Goal: Task Accomplishment & Management: Manage account settings

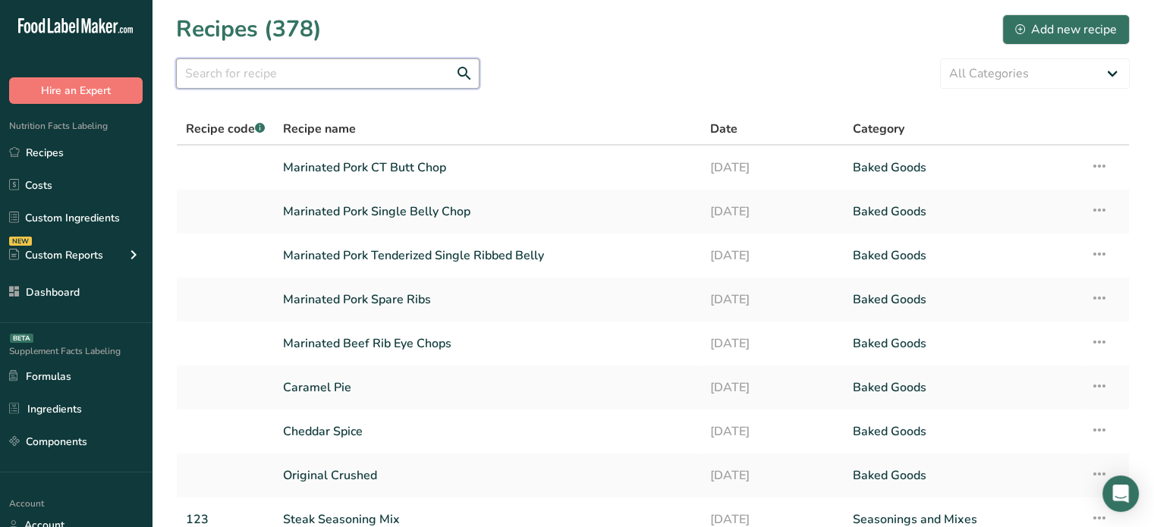
click at [422, 69] on input "text" at bounding box center [327, 73] width 303 height 30
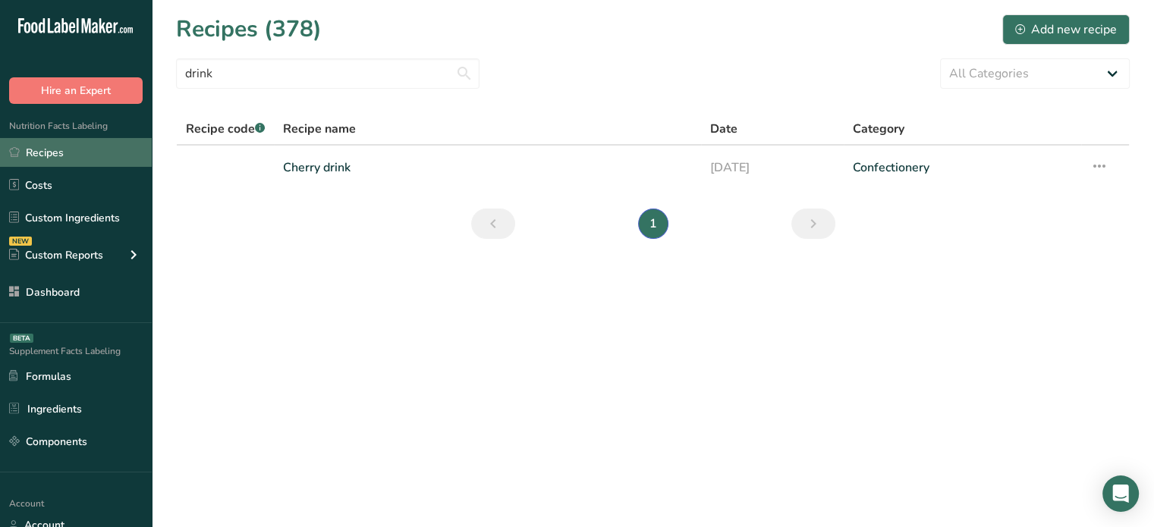
click at [77, 159] on link "Recipes" at bounding box center [76, 152] width 152 height 29
drag, startPoint x: 336, startPoint y: 60, endPoint x: 134, endPoint y: 83, distance: 203.1
click at [134, 83] on div ".a-20{fill:#fff;} Hire an Expert Nutrition Facts Labeling Recipes Costs Custom …" at bounding box center [577, 263] width 1154 height 527
type input "vanity"
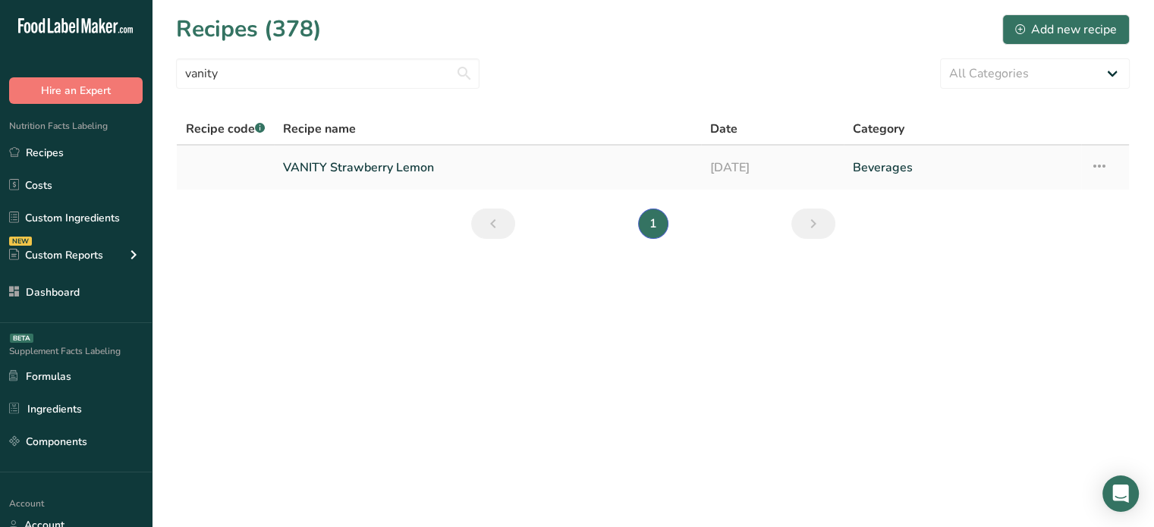
click at [375, 175] on link "VANITY Strawberry Lemon" at bounding box center [487, 168] width 409 height 32
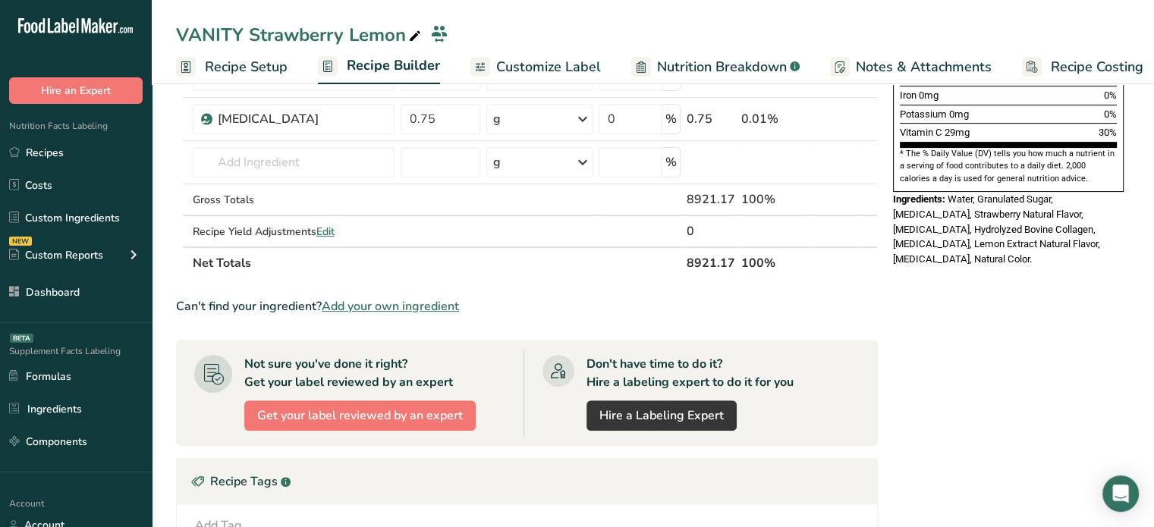
scroll to position [479, 0]
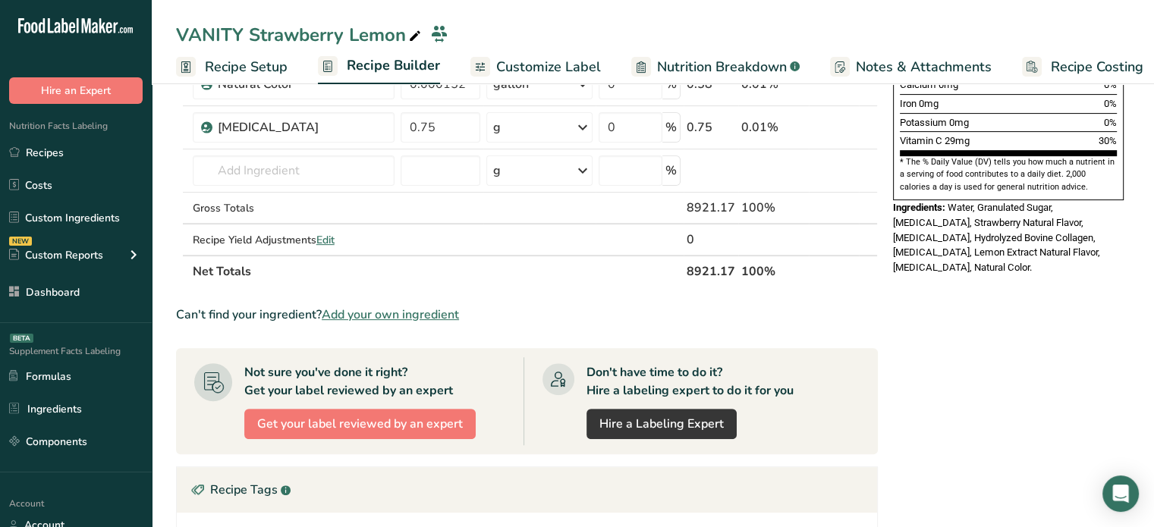
click at [716, 256] on th "8921.17" at bounding box center [711, 271] width 55 height 32
copy th "8921.17"
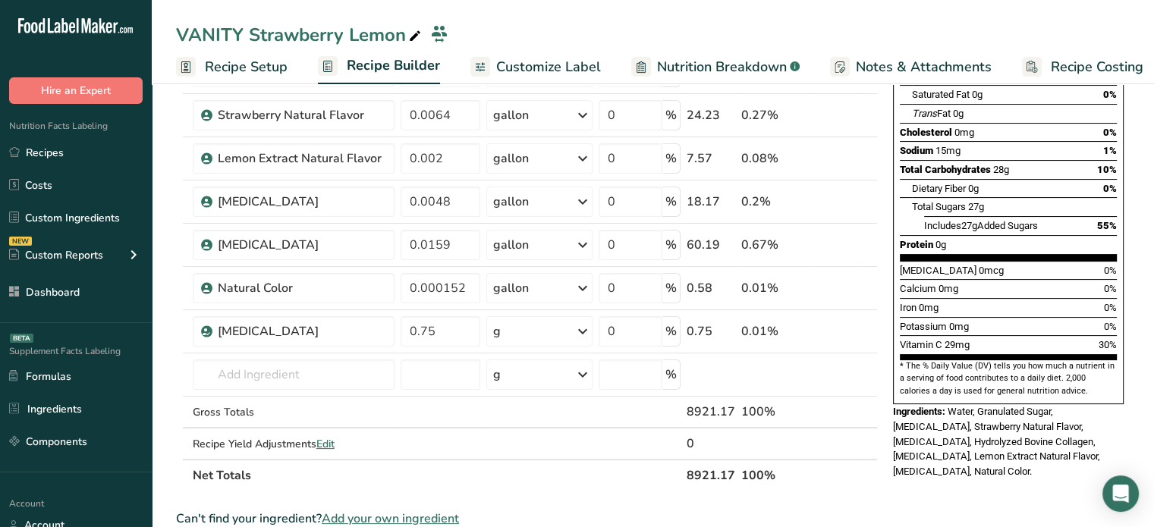
scroll to position [290, 0]
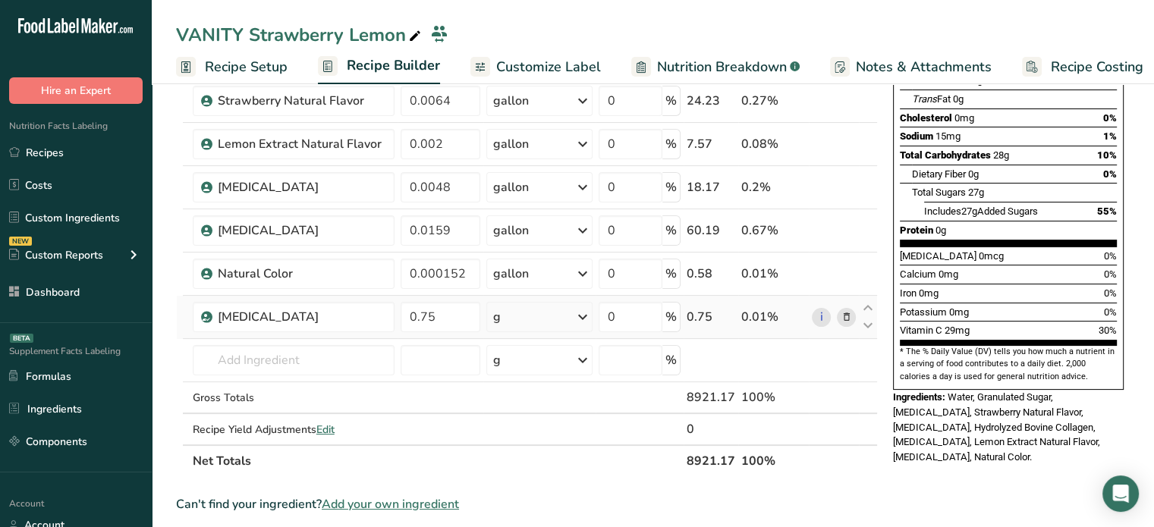
click at [841, 313] on icon at bounding box center [846, 318] width 11 height 16
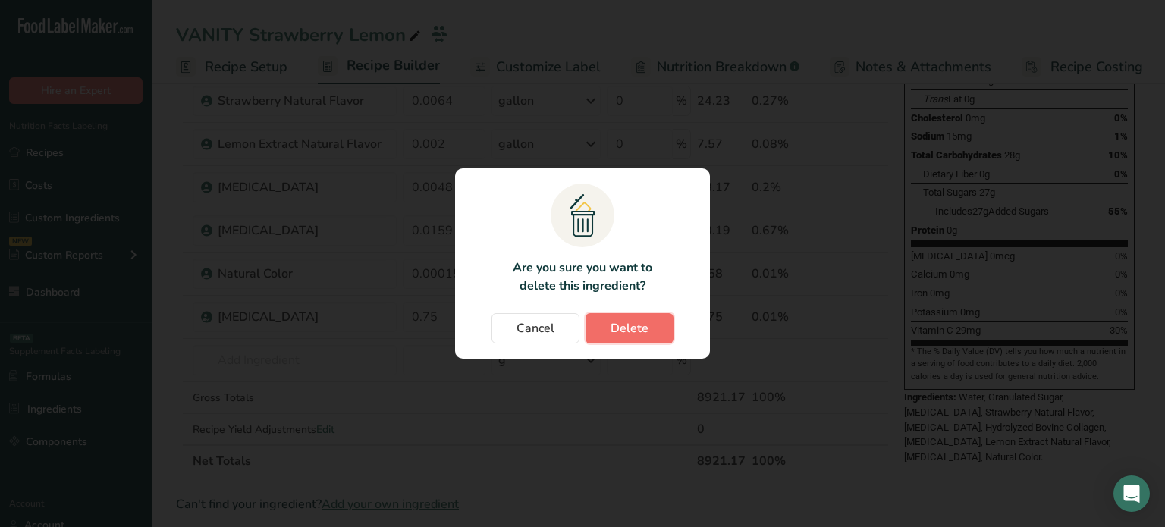
click at [646, 335] on span "Delete" at bounding box center [630, 328] width 38 height 18
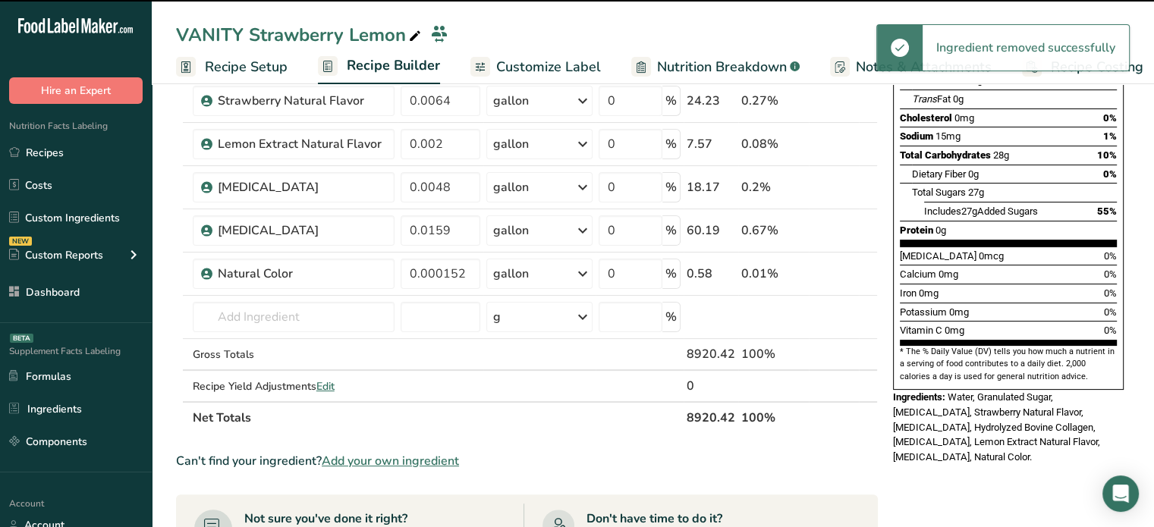
scroll to position [0, 0]
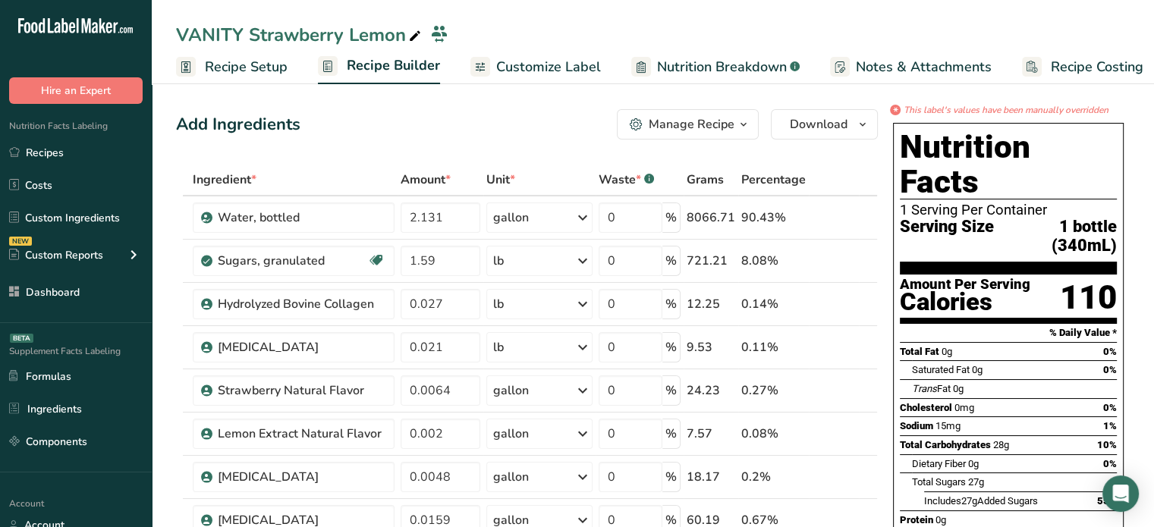
click at [740, 118] on icon "button" at bounding box center [743, 124] width 12 height 19
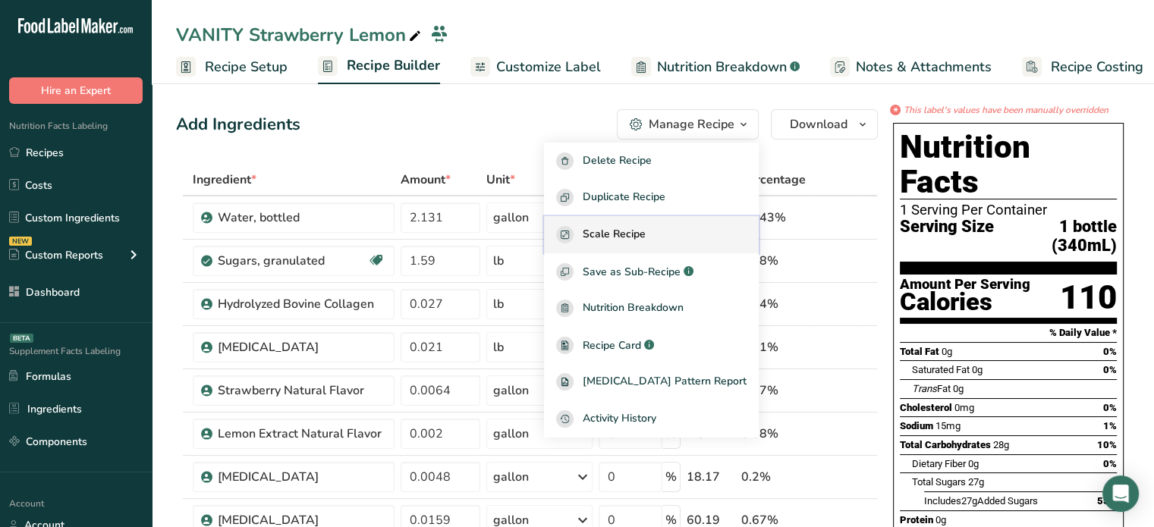
click at [669, 247] on button "Scale Recipe" at bounding box center [651, 234] width 215 height 37
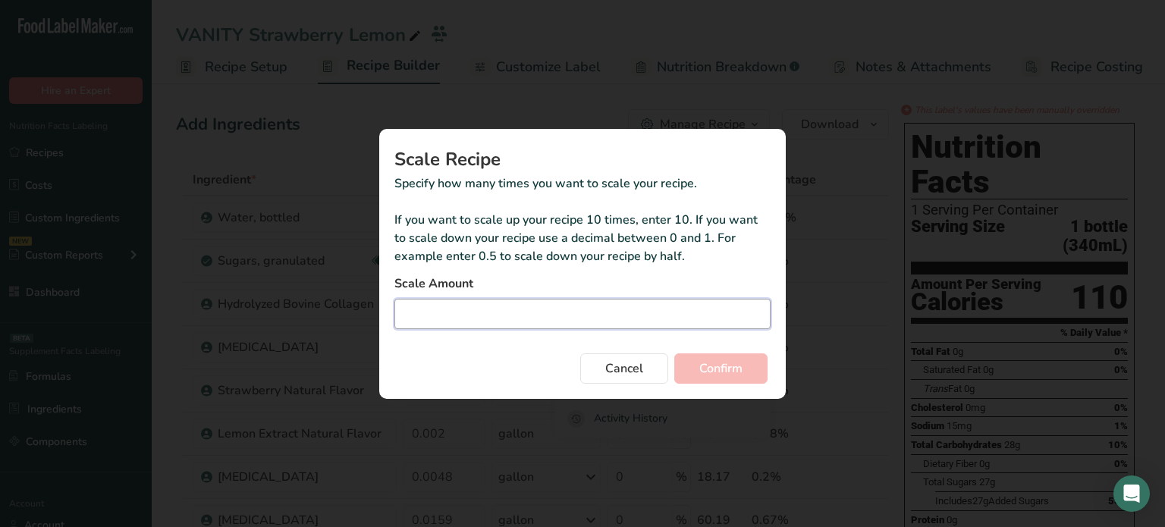
click at [623, 300] on input "Duplicate recipe modal" at bounding box center [582, 314] width 376 height 30
click at [629, 363] on span "Cancel" at bounding box center [624, 369] width 38 height 18
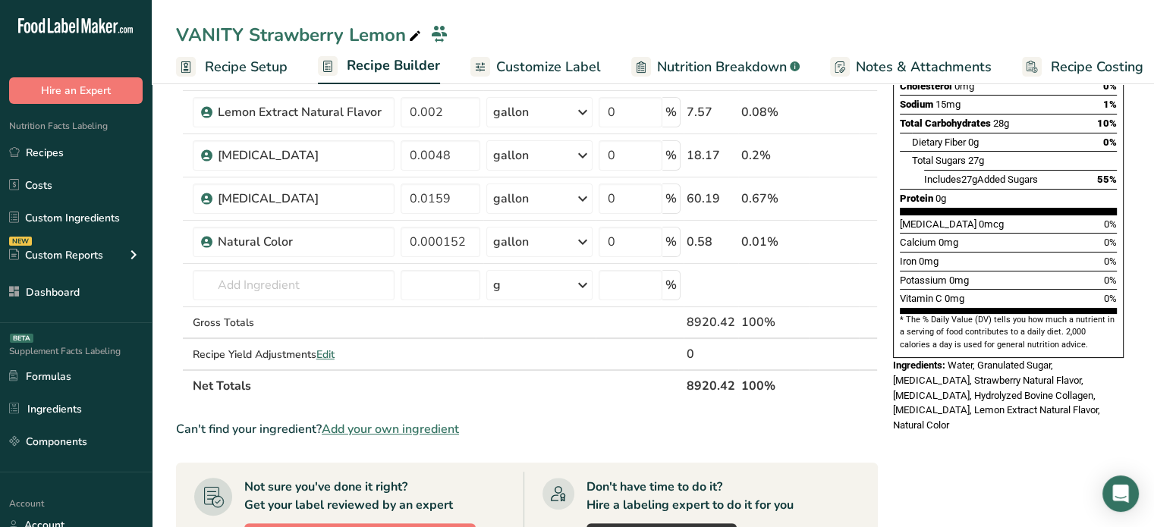
scroll to position [325, 0]
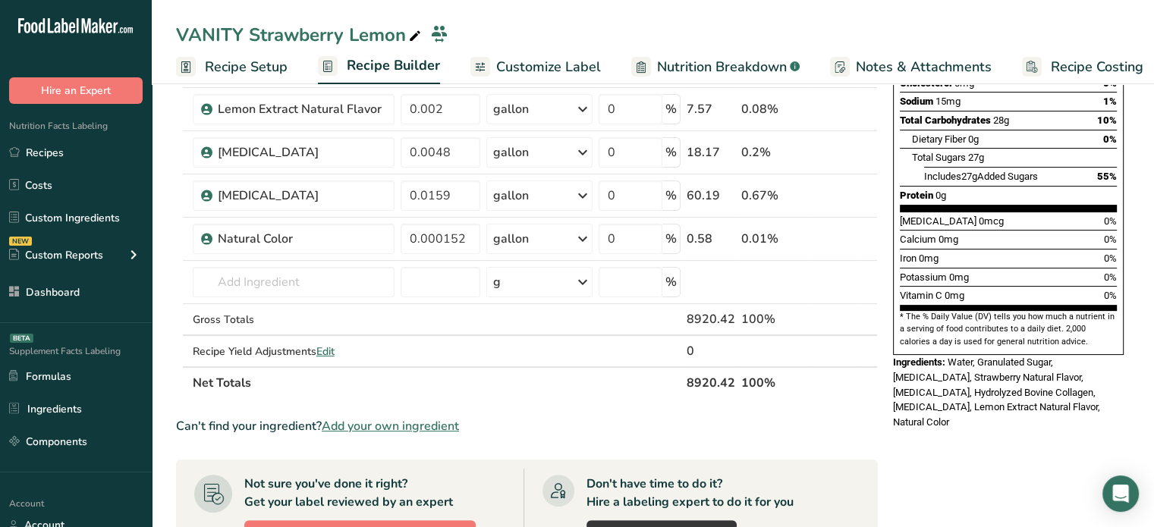
click at [716, 378] on th "8920.42" at bounding box center [711, 382] width 55 height 32
copy tr "8920.42"
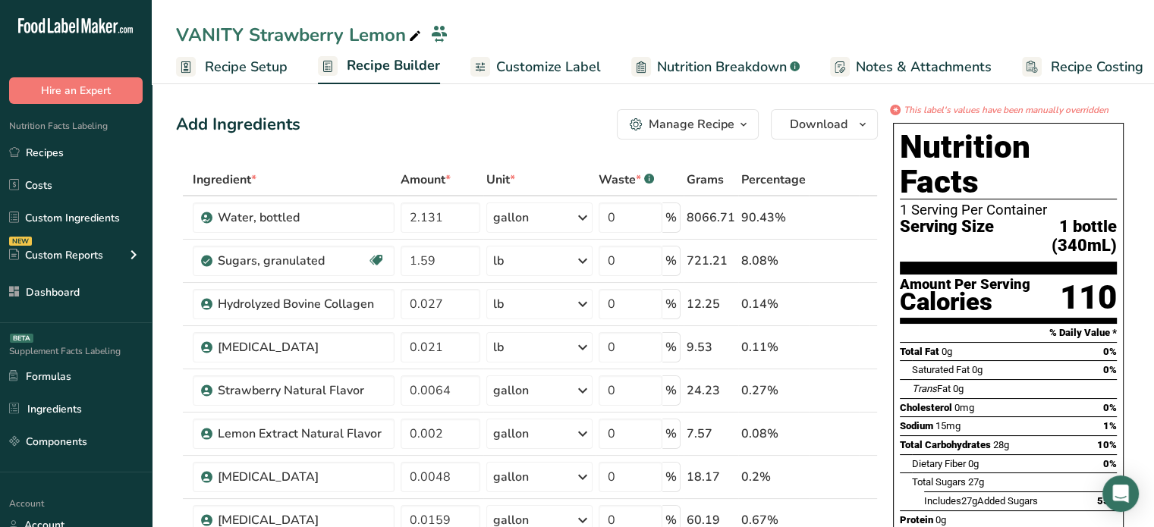
click at [737, 125] on icon "button" at bounding box center [743, 124] width 12 height 19
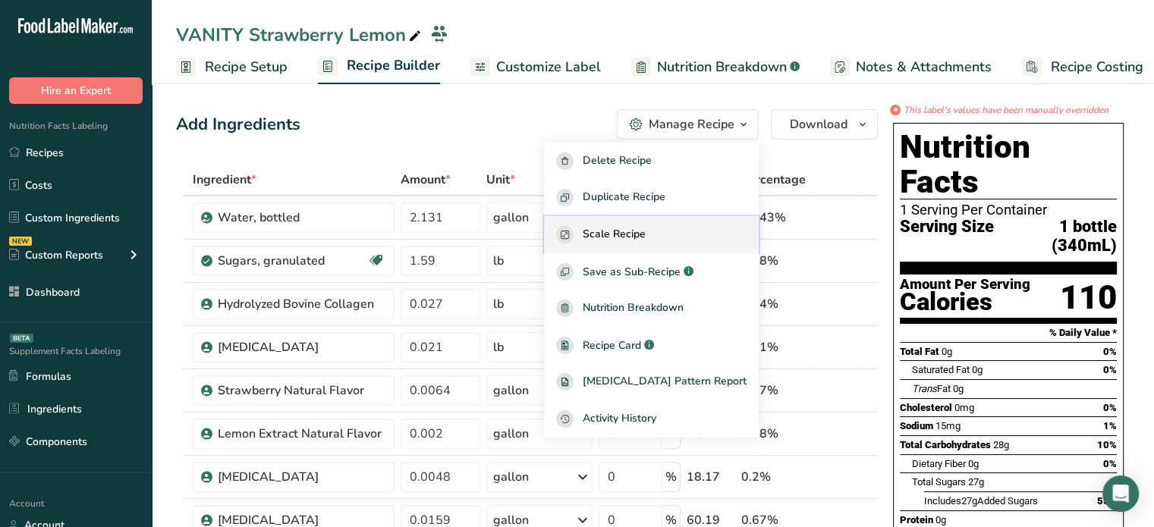
click at [675, 228] on div "Scale Recipe" at bounding box center [651, 234] width 190 height 17
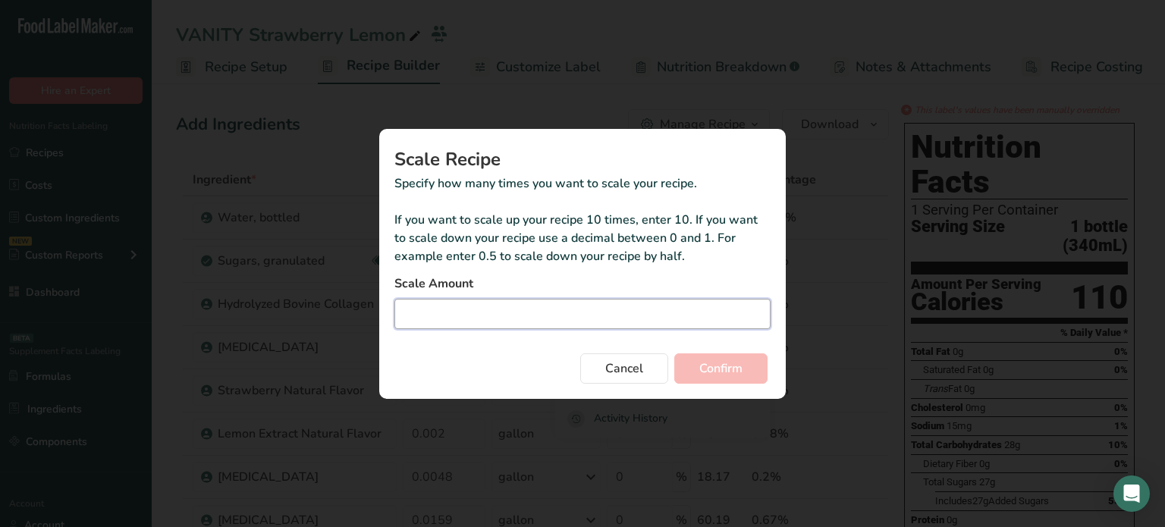
click at [598, 314] on input "Duplicate recipe modal" at bounding box center [582, 314] width 376 height 30
paste input "0.038"
type input "0.038"
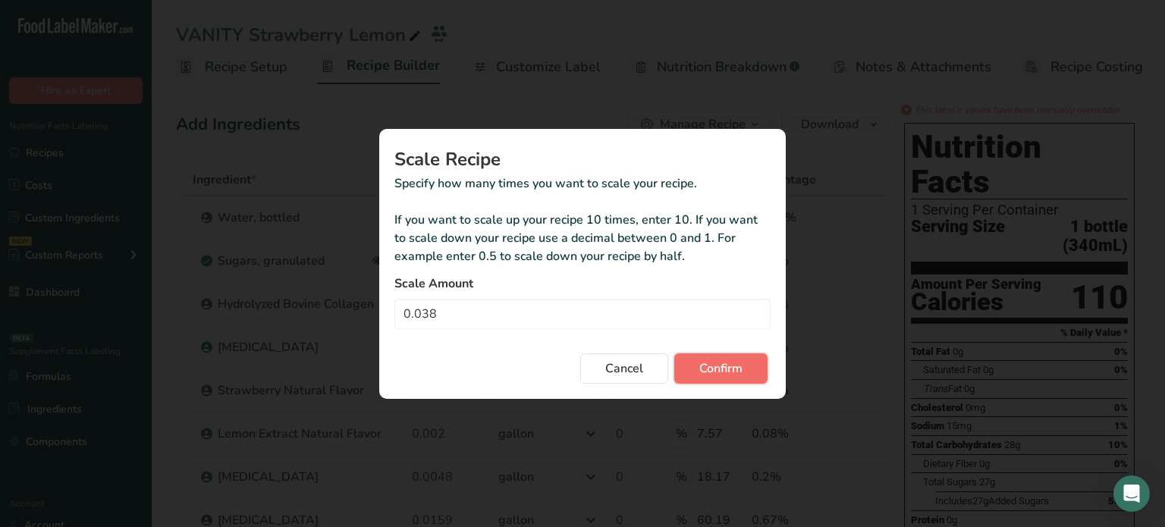
click at [690, 372] on button "Confirm" at bounding box center [720, 369] width 93 height 30
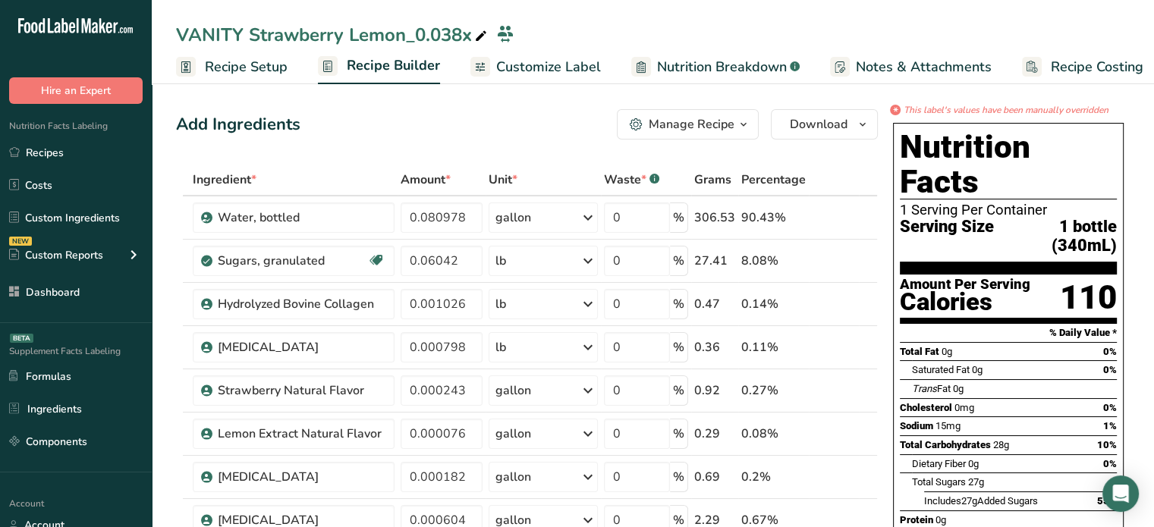
click at [531, 67] on span "Customize Label" at bounding box center [548, 67] width 105 height 20
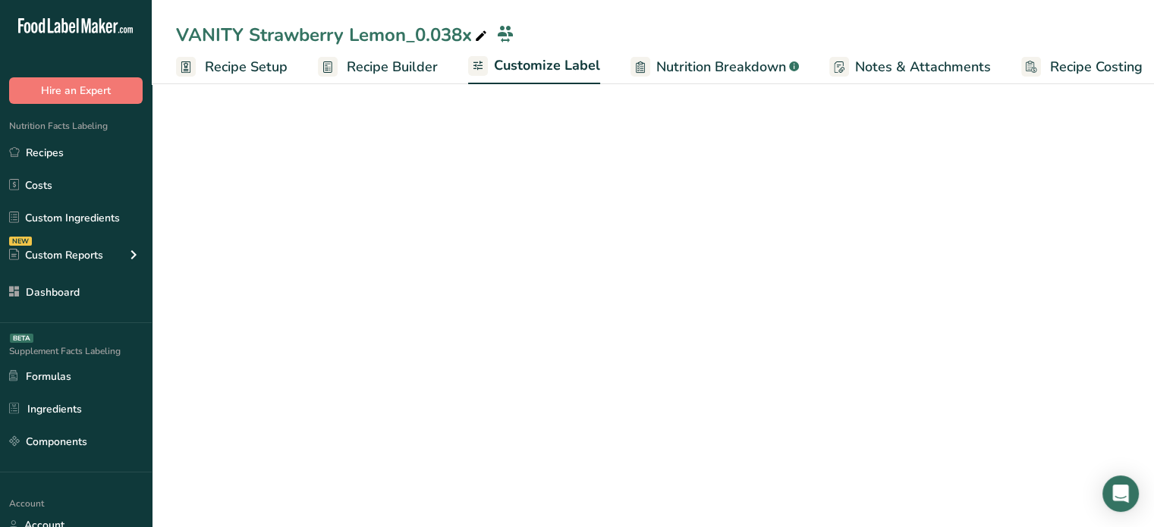
scroll to position [0, 13]
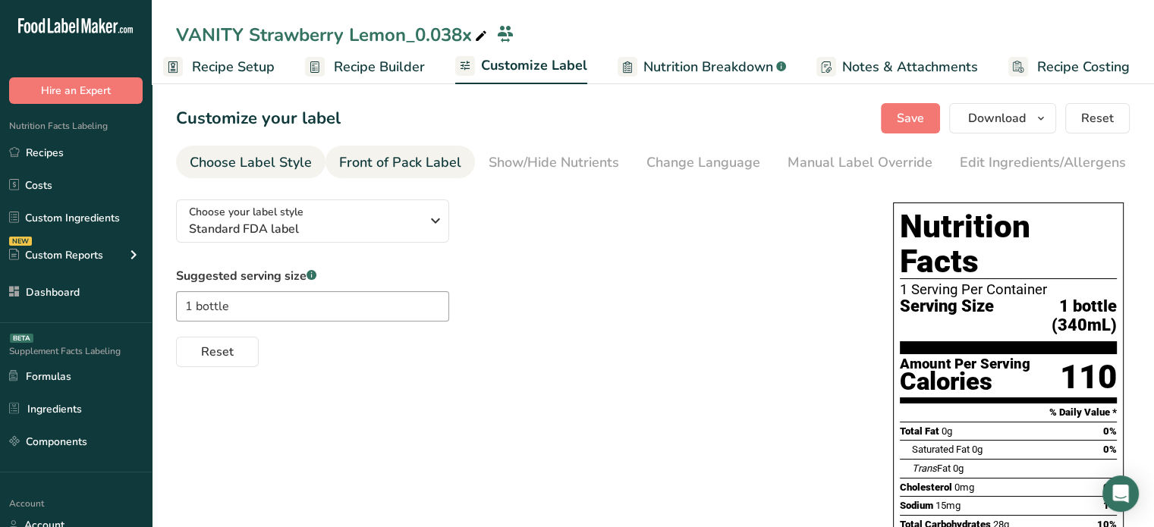
click at [395, 162] on div "Front of Pack Label" at bounding box center [400, 162] width 122 height 20
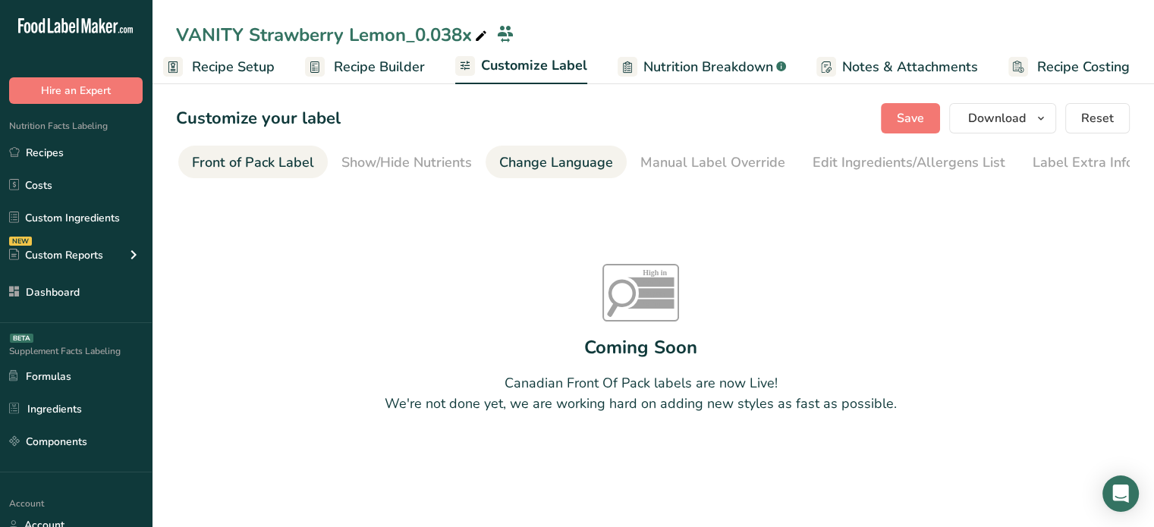
click at [511, 150] on link "Change Language" at bounding box center [556, 163] width 114 height 34
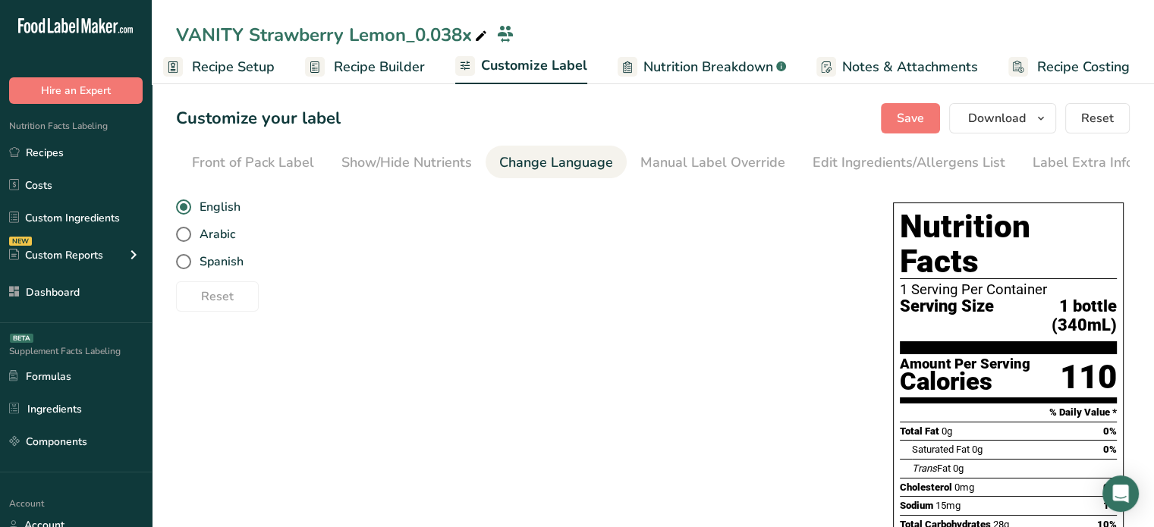
scroll to position [0, 149]
click at [511, 150] on link "Change Language" at bounding box center [555, 163] width 114 height 34
click at [435, 152] on div "Show/Hide Nutrients" at bounding box center [405, 162] width 130 height 20
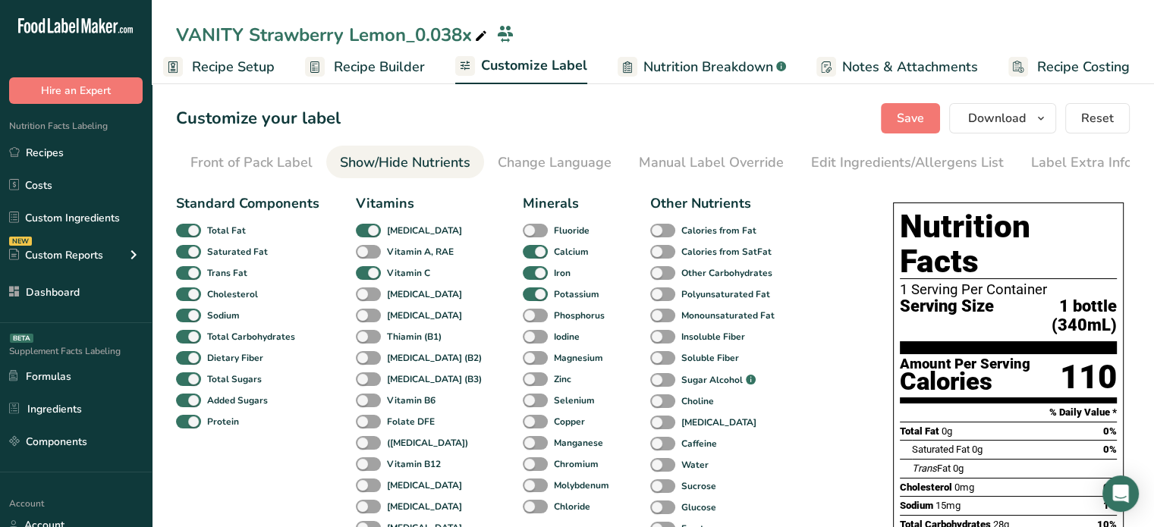
click at [668, 70] on span "Nutrition Breakdown" at bounding box center [708, 67] width 130 height 20
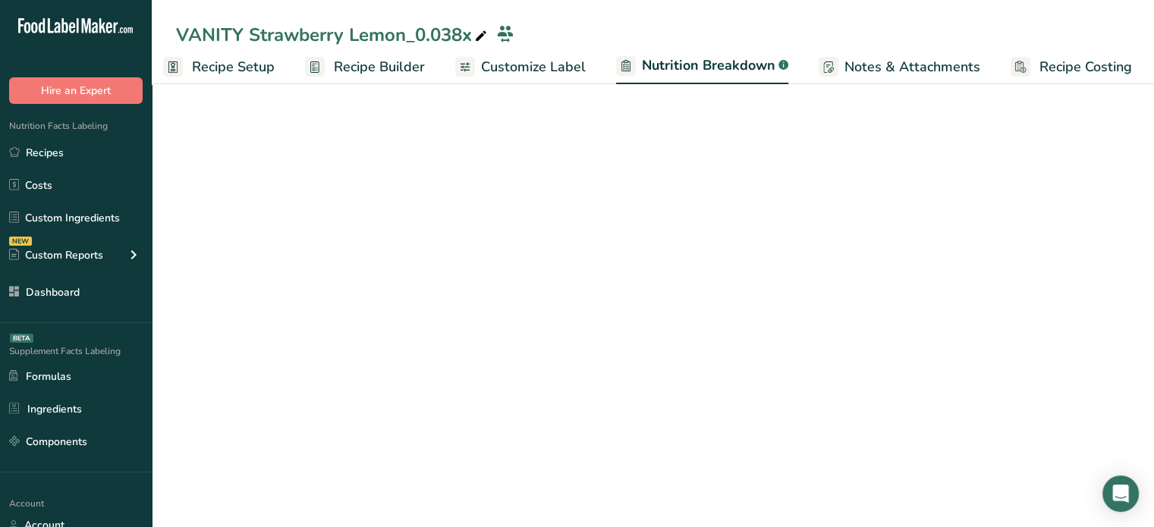
scroll to position [0, 14]
select select "Calories"
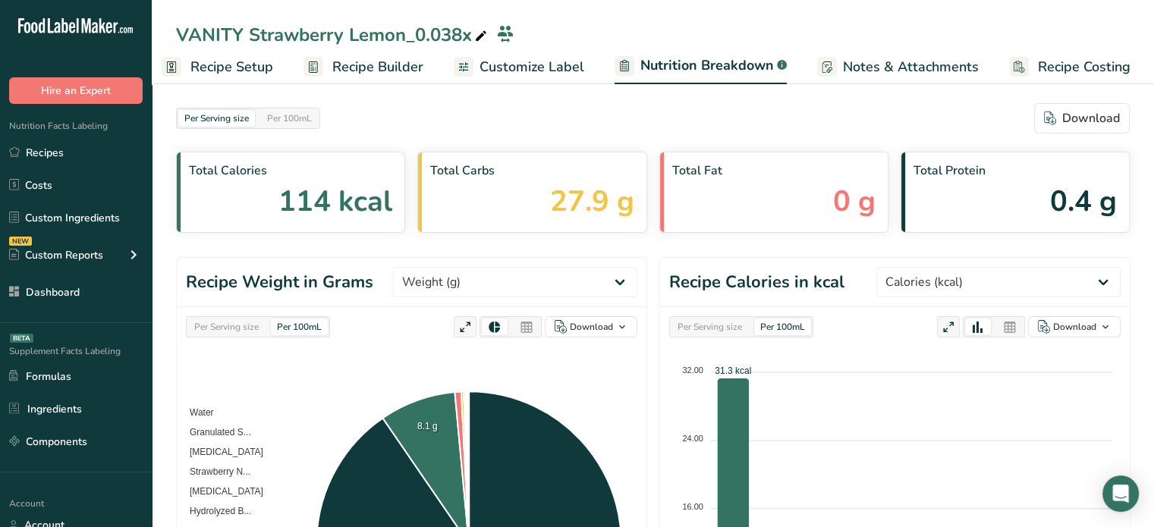
click at [525, 329] on icon at bounding box center [527, 327] width 14 height 21
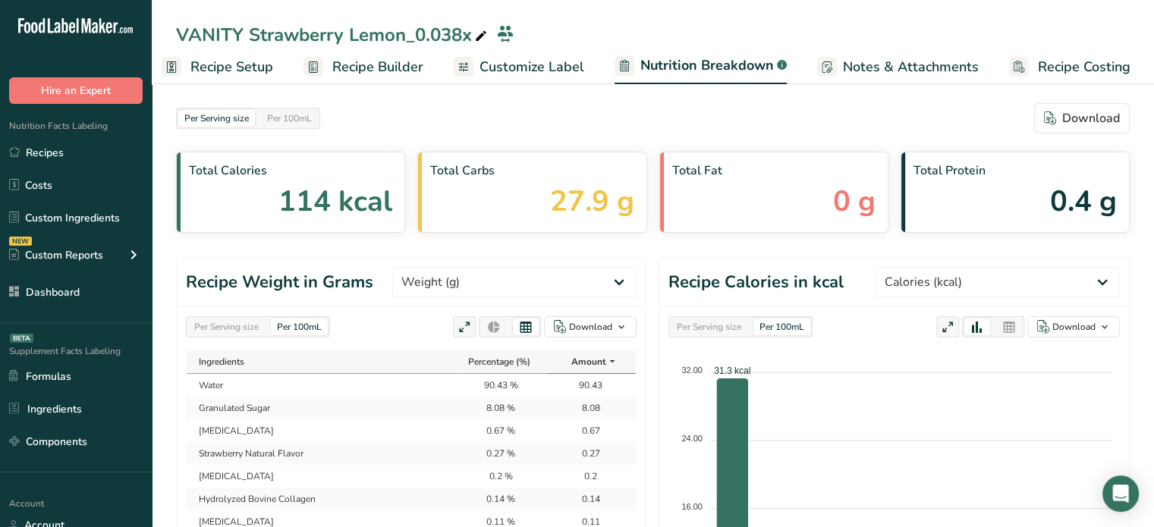
click at [236, 329] on div "Per Serving size" at bounding box center [226, 327] width 77 height 17
click at [612, 332] on span "button" at bounding box center [621, 327] width 18 height 18
click at [593, 360] on div "As image (.png)" at bounding box center [585, 357] width 83 height 20
click at [792, 71] on ul "Recipe Setup Recipe Builder Customize Label Nutrition Breakdown .a-a{fill:#3473…" at bounding box center [648, 67] width 1023 height 36
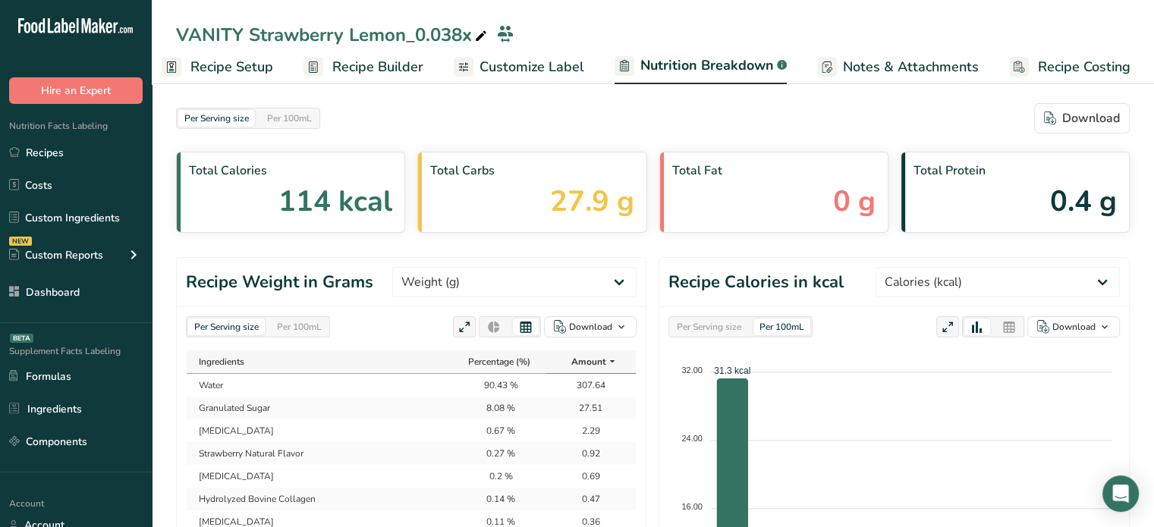
click at [370, 64] on span "Recipe Builder" at bounding box center [377, 67] width 91 height 20
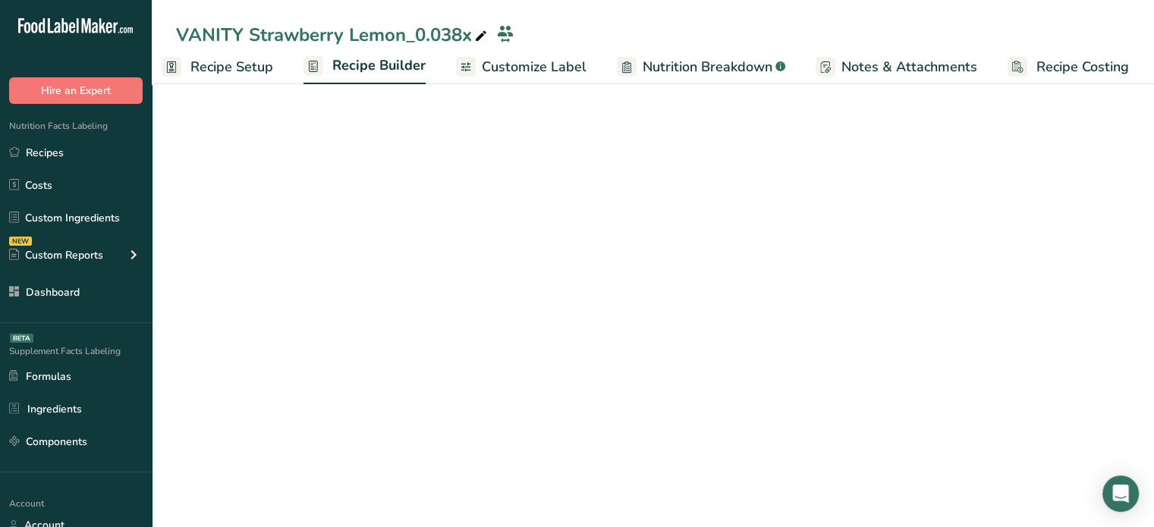
scroll to position [0, 13]
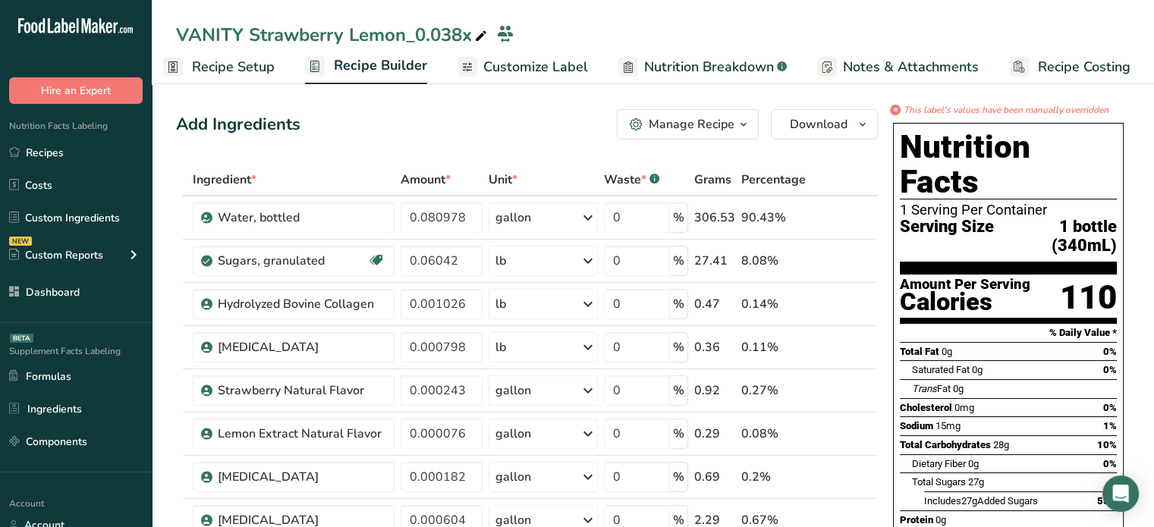
click at [354, 133] on div "Add Ingredients Manage Recipe Delete Recipe Duplicate Recipe Scale Recipe Save …" at bounding box center [527, 124] width 702 height 30
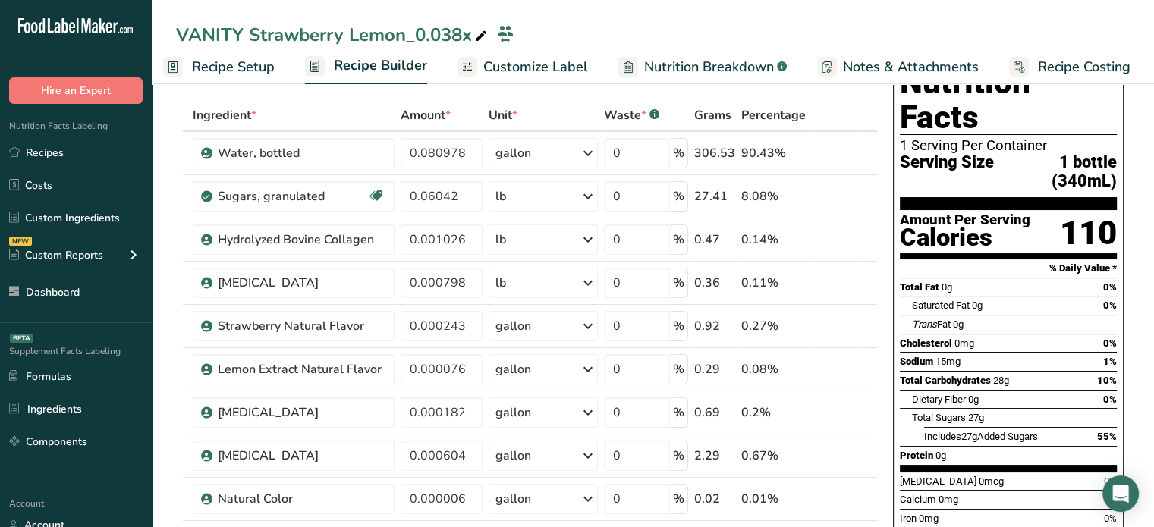
scroll to position [91, 0]
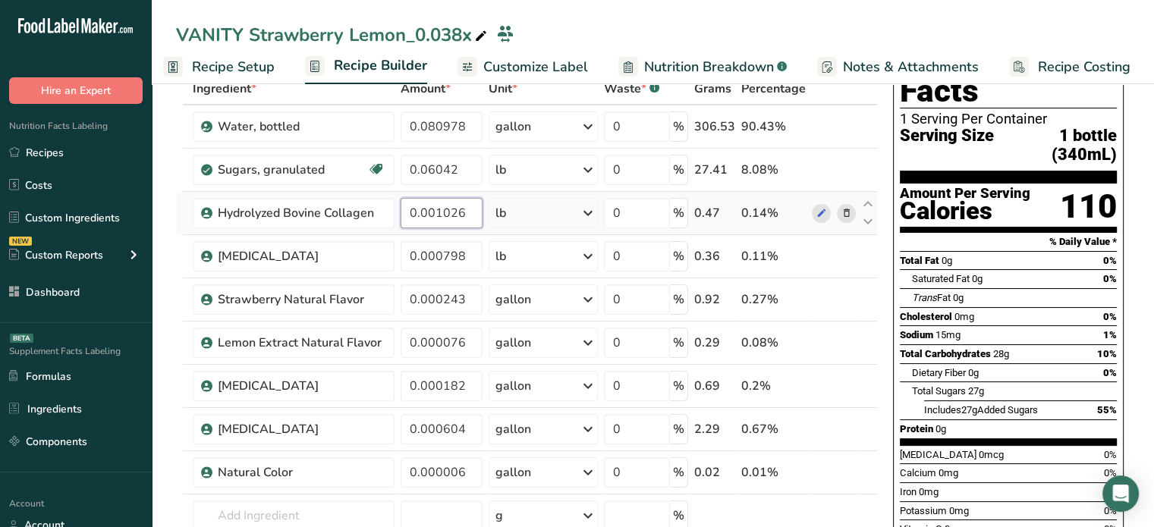
click at [455, 215] on input "0.001026" at bounding box center [442, 213] width 82 height 30
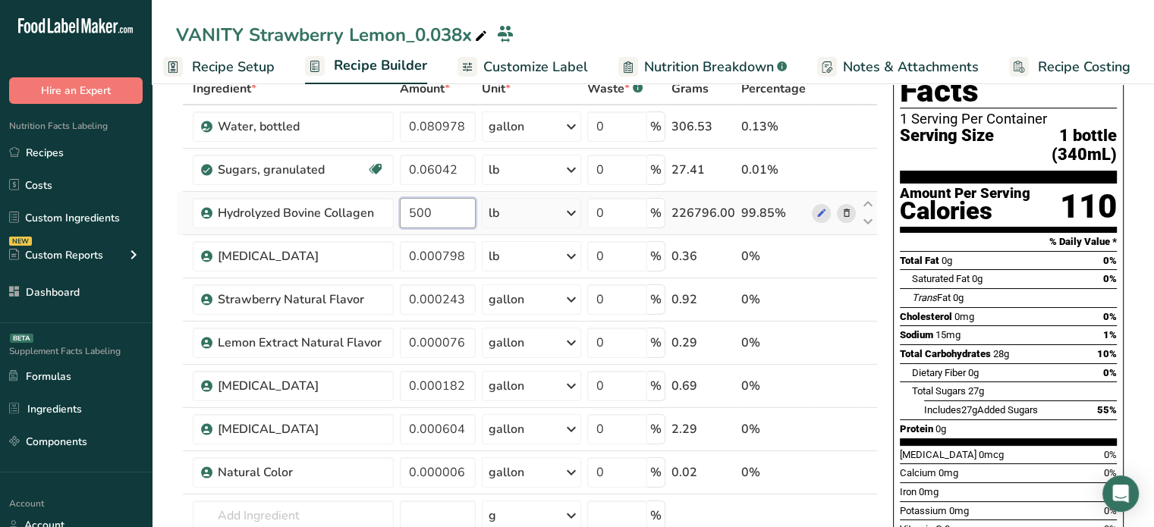
type input "500"
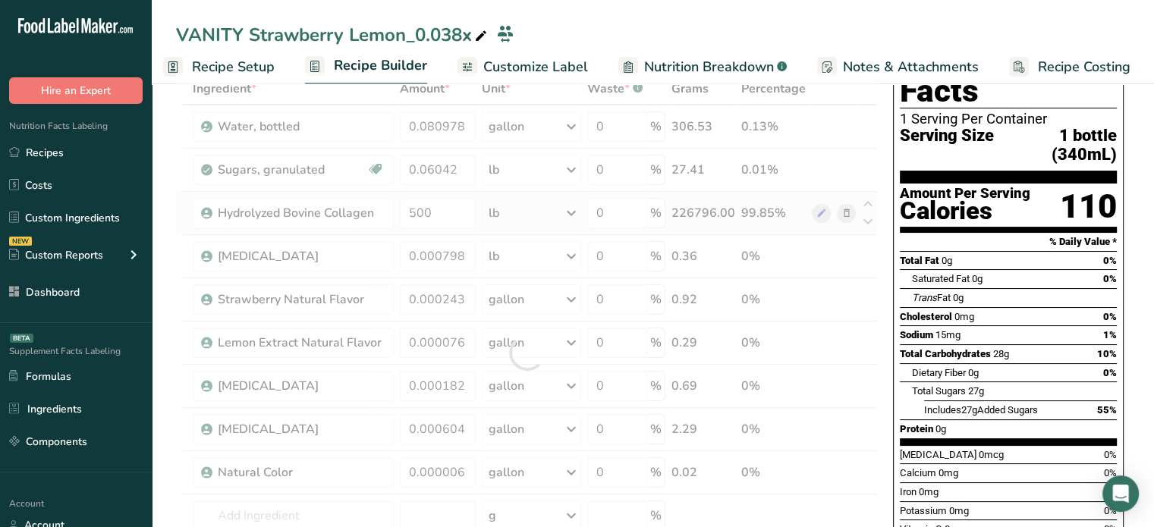
click at [520, 218] on div "Ingredient * Amount * Unit * Waste * .a-a{fill:#347362;}.b-a{fill:#fff;} Grams …" at bounding box center [527, 353] width 702 height 560
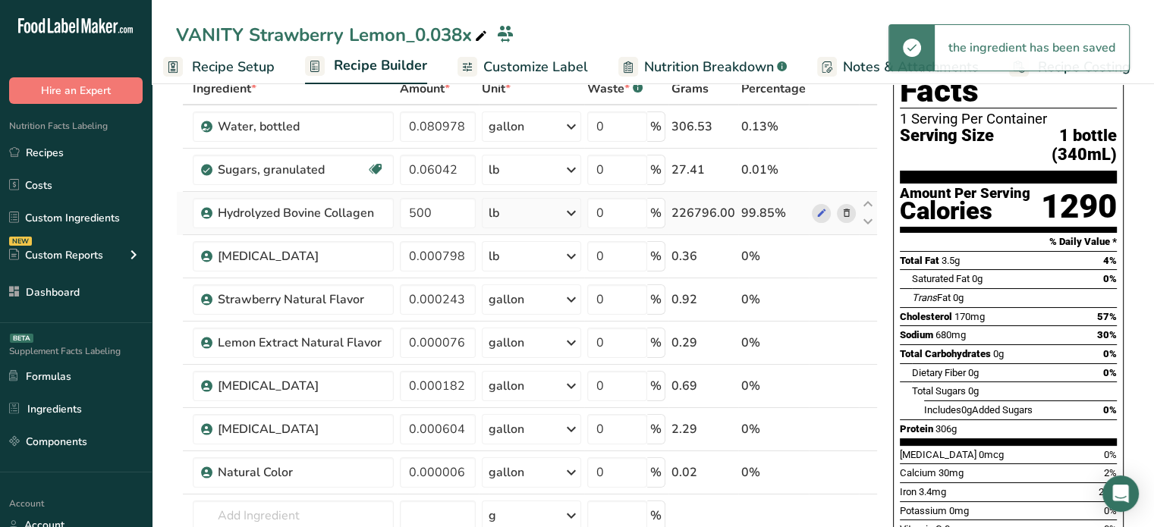
click at [520, 218] on div "lb" at bounding box center [531, 213] width 99 height 30
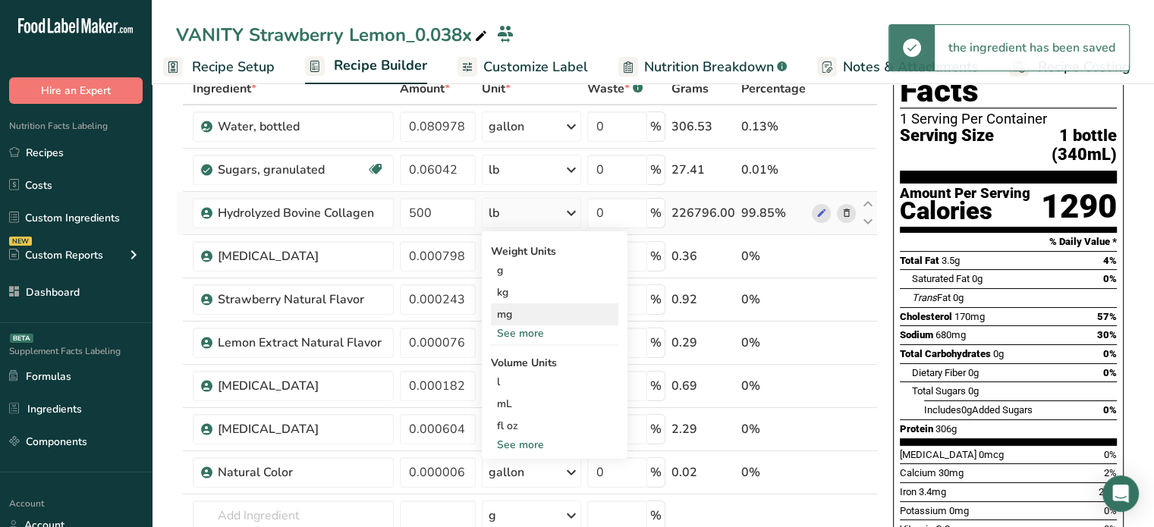
click at [528, 312] on div "mg" at bounding box center [554, 314] width 127 height 22
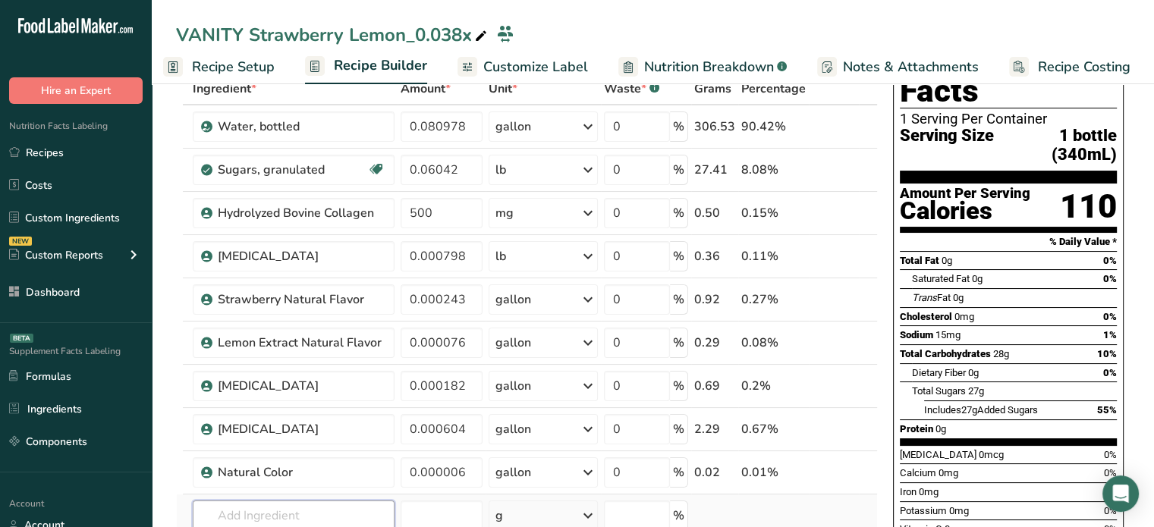
click at [323, 518] on input "text" at bounding box center [294, 516] width 202 height 30
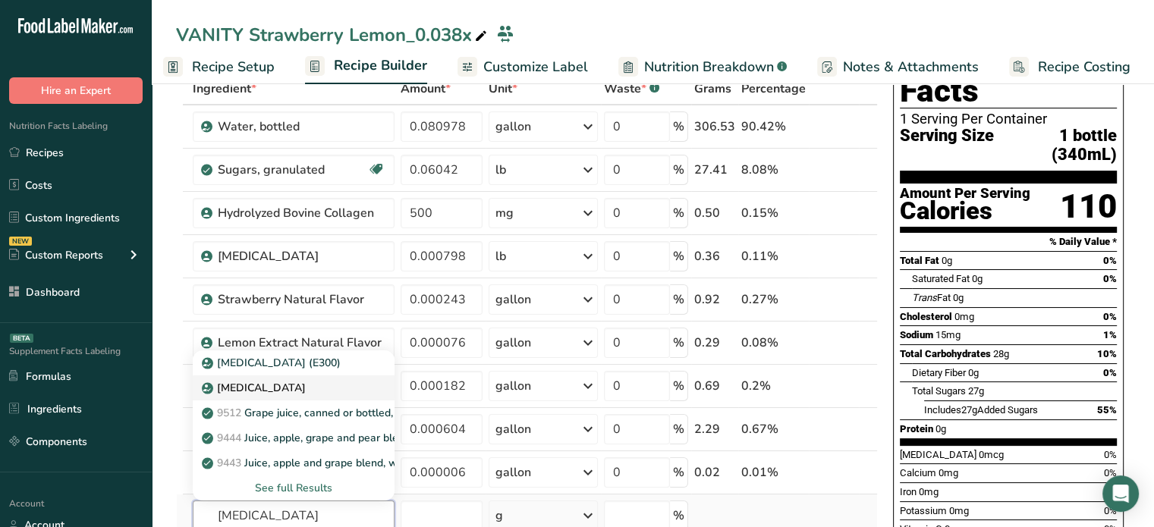
type input "[MEDICAL_DATA]"
click at [275, 392] on p "[MEDICAL_DATA]" at bounding box center [255, 388] width 101 height 16
type input "[MEDICAL_DATA]"
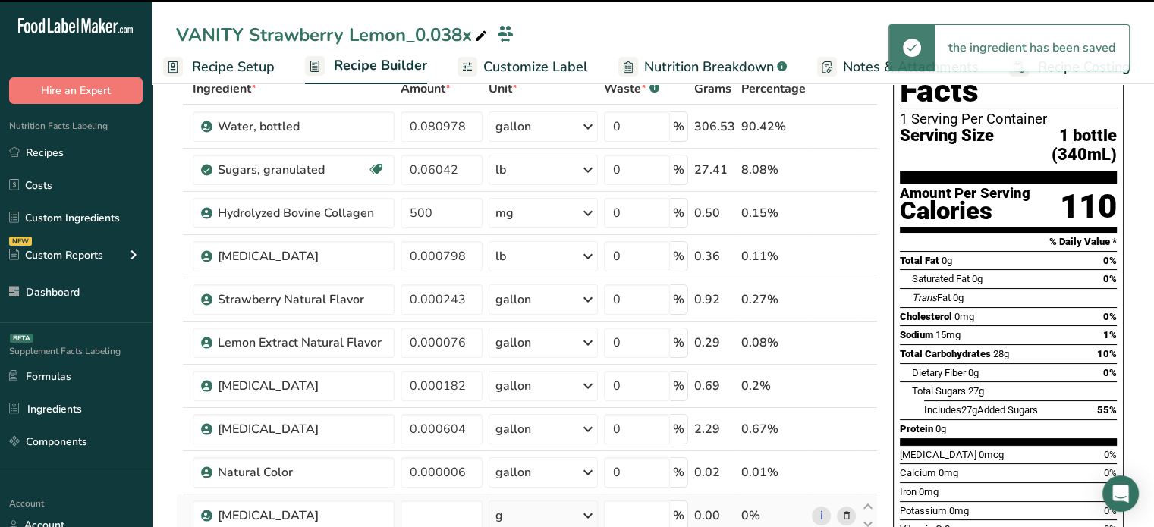
type input "0"
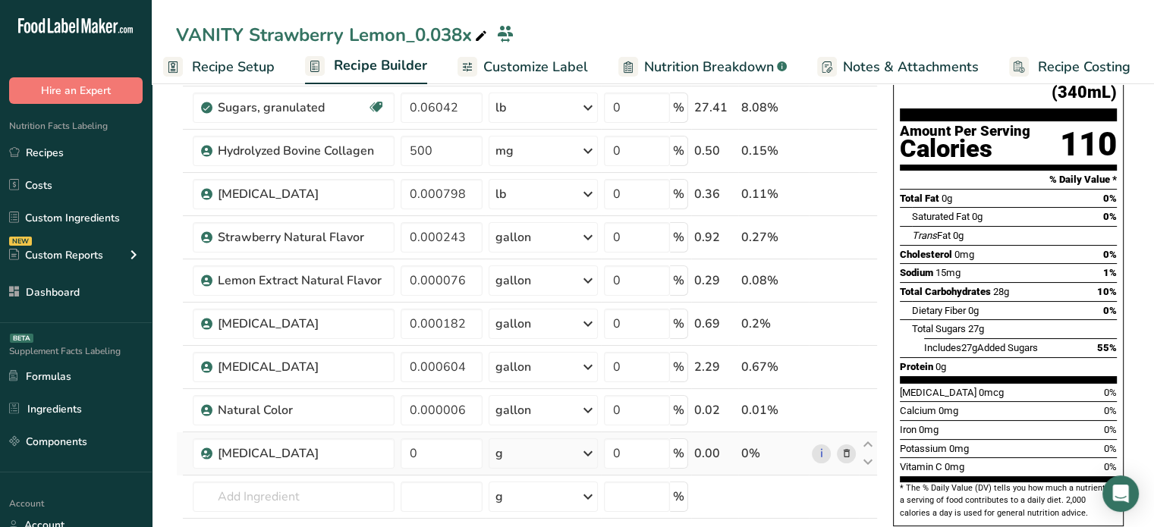
scroll to position [164, 0]
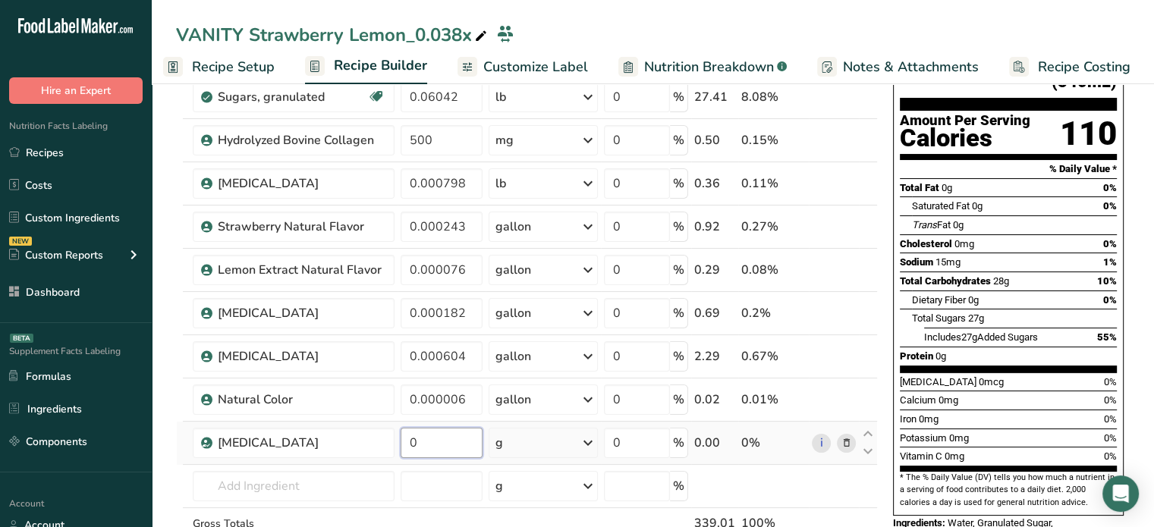
drag, startPoint x: 426, startPoint y: 442, endPoint x: 413, endPoint y: 442, distance: 12.9
click at [413, 442] on input "0" at bounding box center [442, 443] width 82 height 30
type input "750"
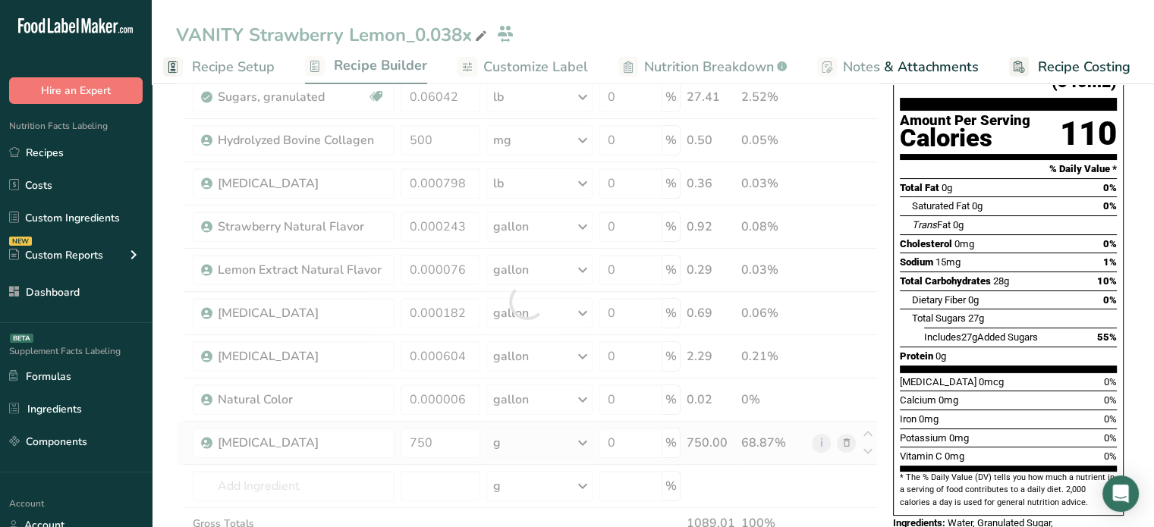
click at [482, 438] on div "Ingredient * Amount * Unit * Waste * .a-a{fill:#347362;}.b-a{fill:#fff;} Grams …" at bounding box center [527, 301] width 702 height 603
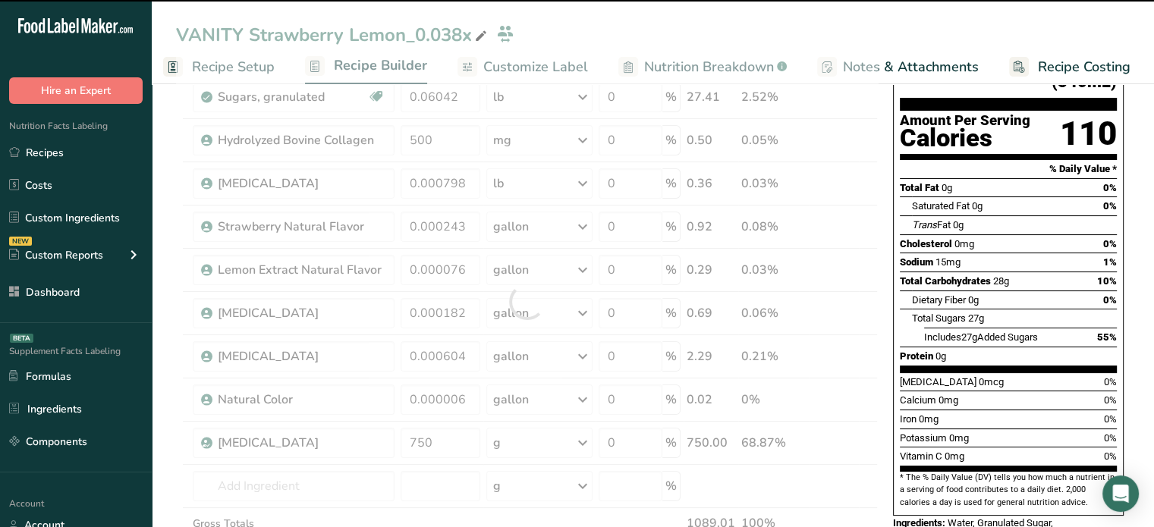
click at [534, 434] on div "g" at bounding box center [539, 443] width 106 height 30
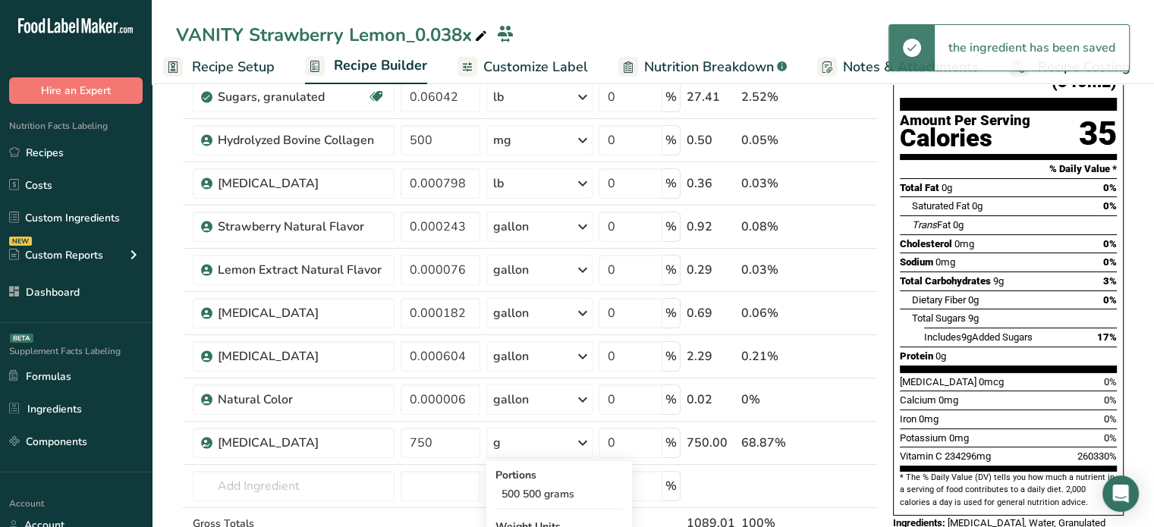
click at [534, 434] on div "g" at bounding box center [539, 443] width 106 height 30
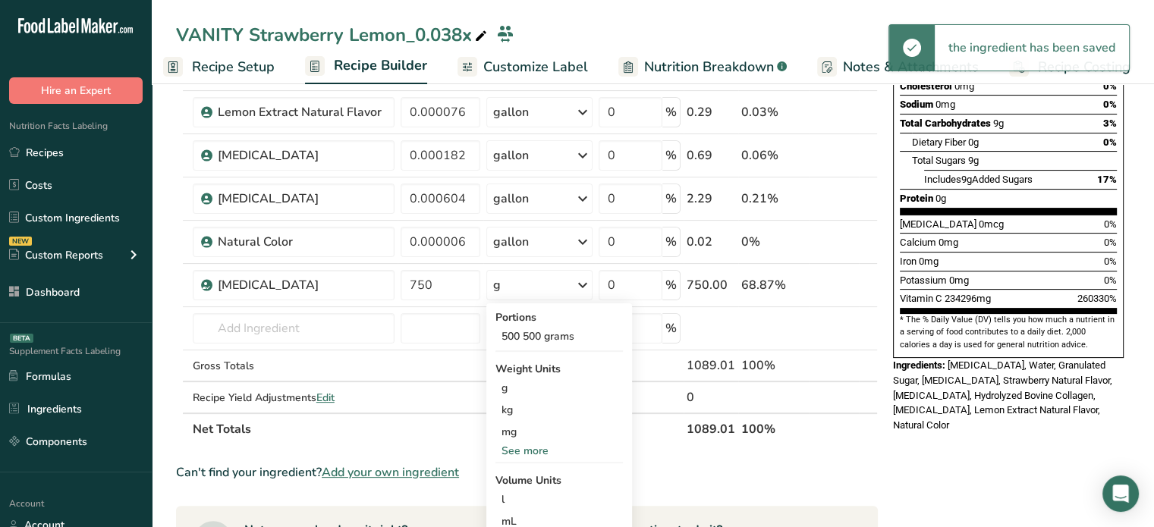
scroll to position [388, 0]
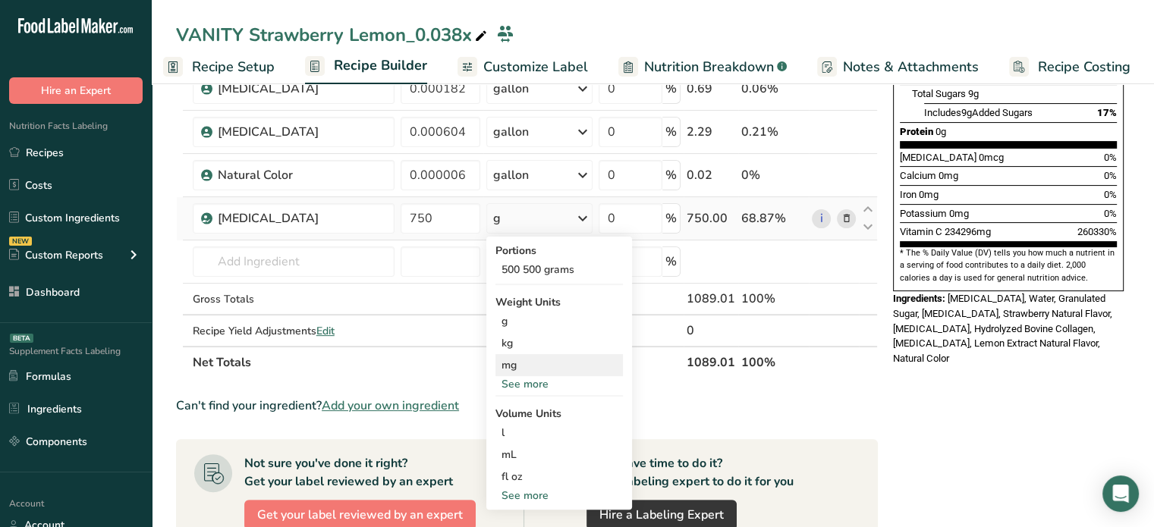
click at [552, 359] on div "mg" at bounding box center [558, 365] width 127 height 22
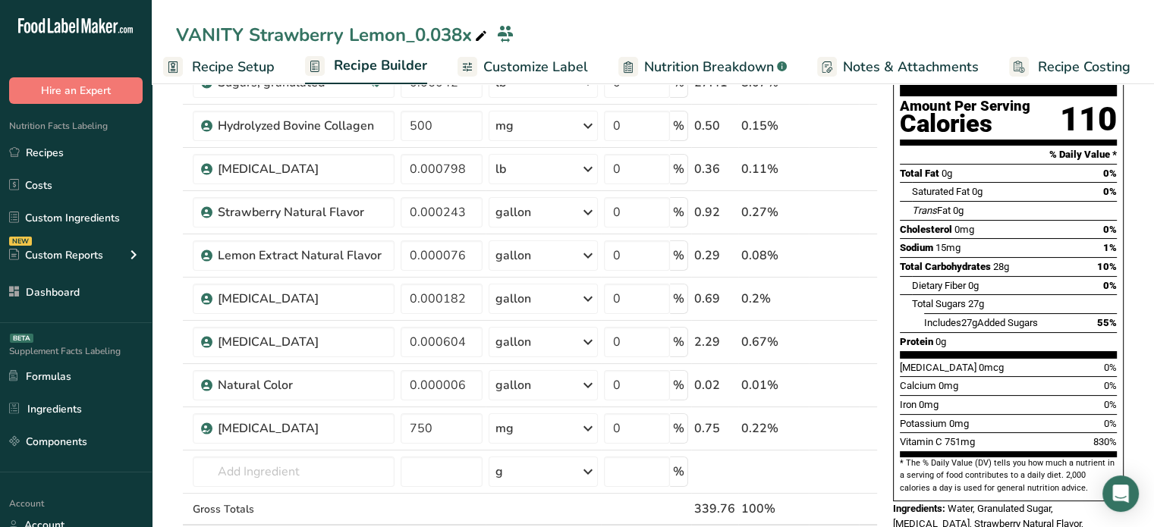
scroll to position [141, 0]
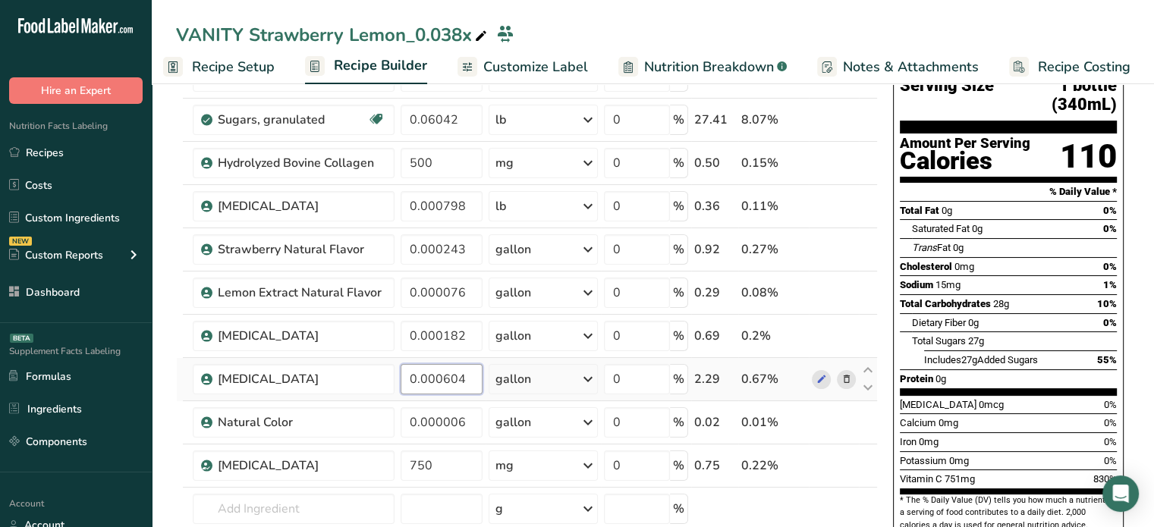
click at [450, 372] on input "0.000604" at bounding box center [442, 379] width 82 height 30
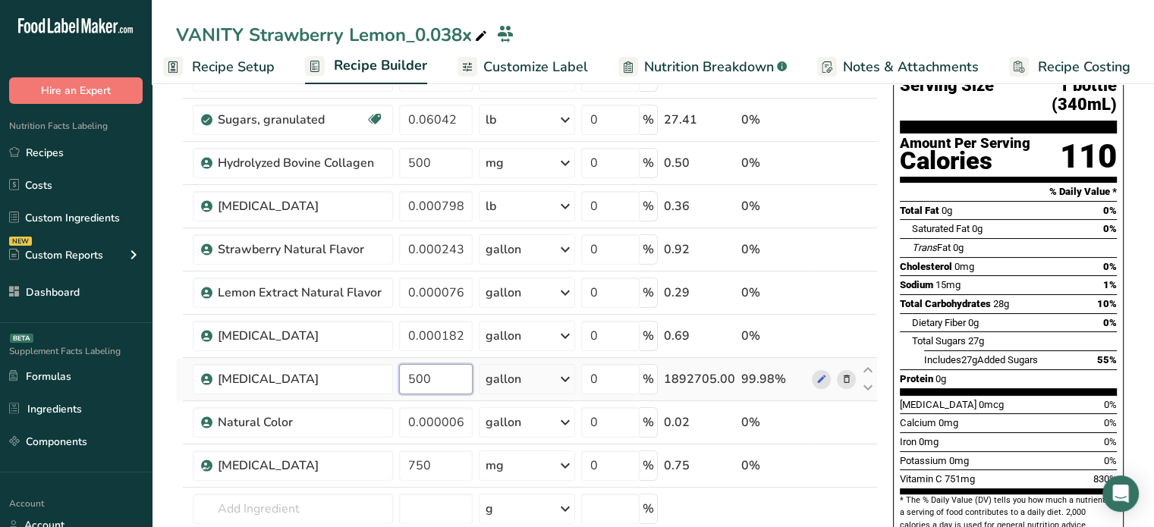
type input "500"
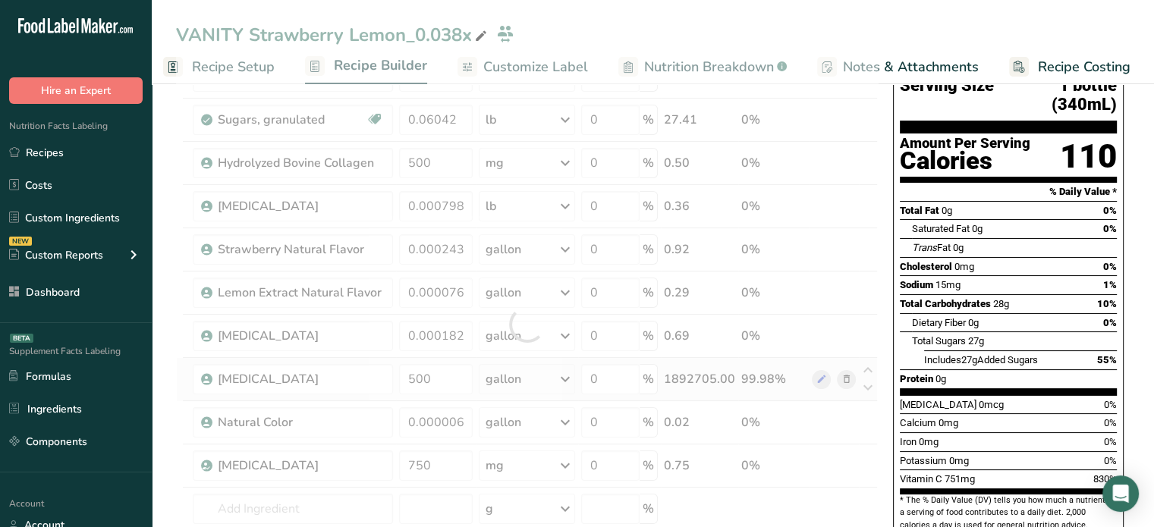
click at [552, 391] on div "Ingredient * Amount * Unit * Waste * .a-a{fill:#347362;}.b-a{fill:#fff;} Grams …" at bounding box center [527, 324] width 702 height 603
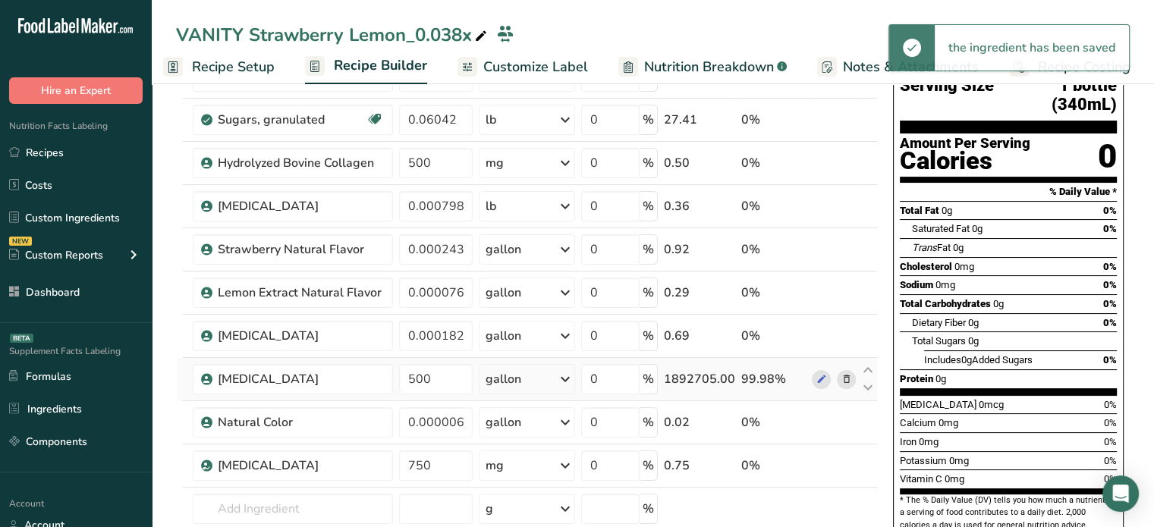
click at [548, 379] on div "gallon" at bounding box center [527, 379] width 96 height 30
click at [539, 476] on div "mg" at bounding box center [551, 481] width 127 height 22
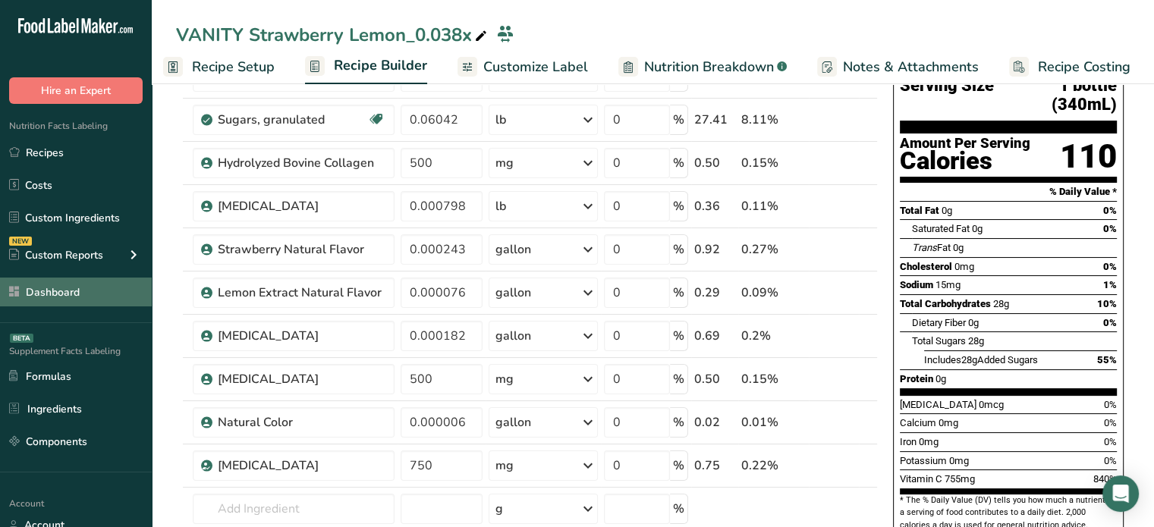
click at [96, 295] on link "Dashboard" at bounding box center [76, 292] width 152 height 29
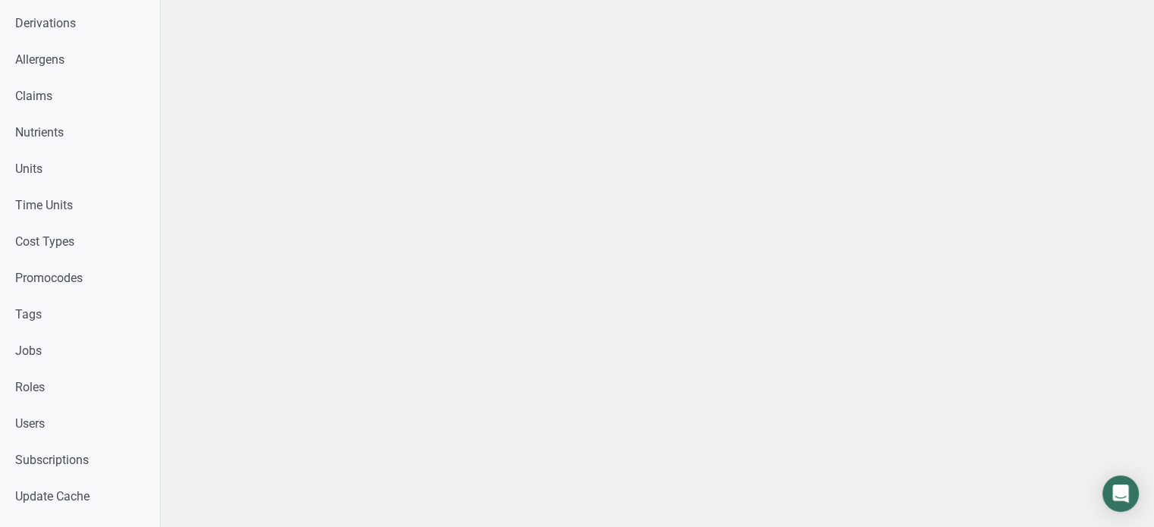
scroll to position [614, 0]
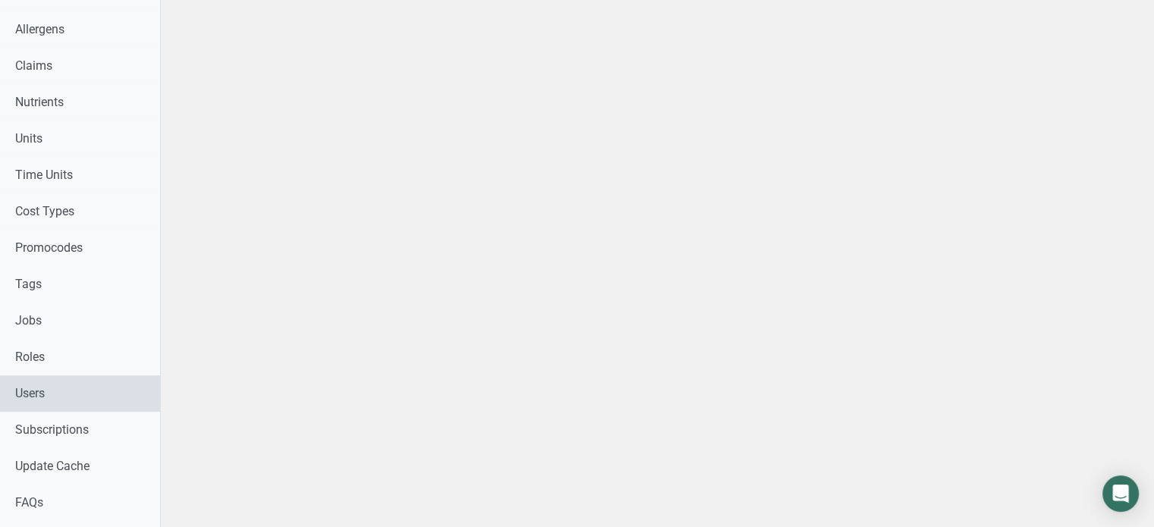
click at [78, 388] on link "Users" at bounding box center [80, 394] width 160 height 36
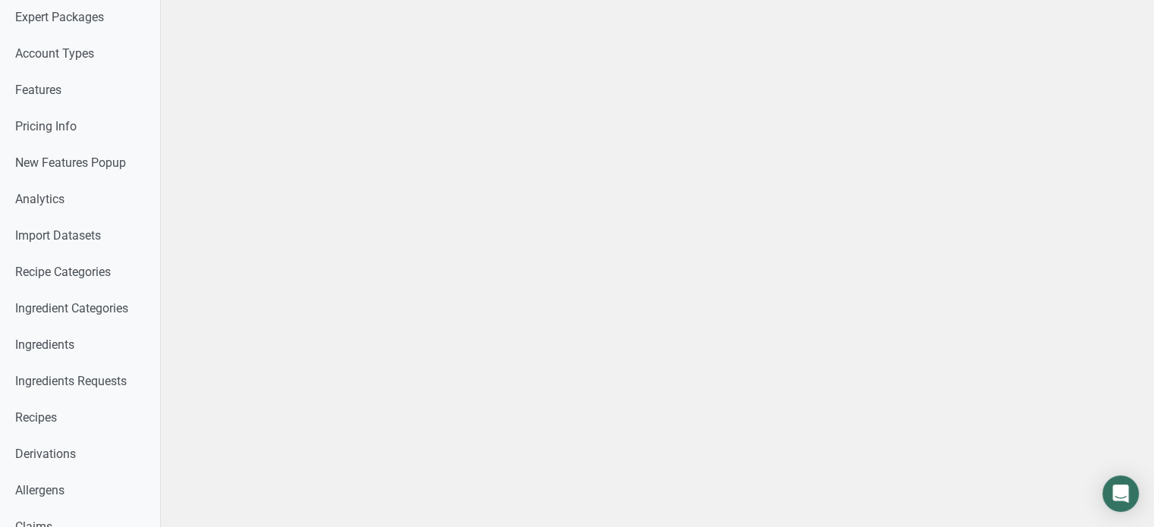
select select
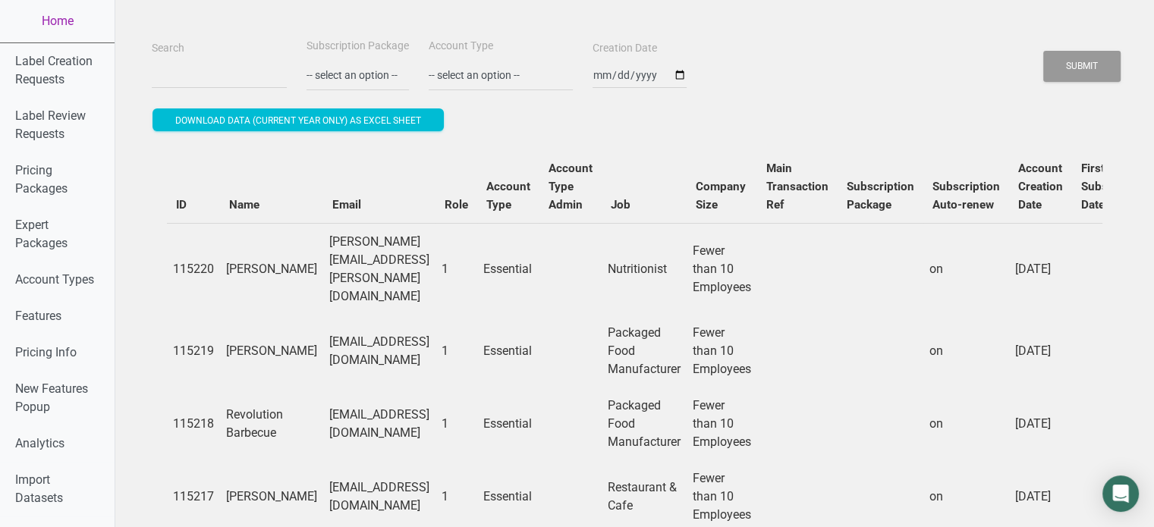
click at [218, 55] on div "Search" at bounding box center [219, 64] width 143 height 51
click at [206, 76] on input "Search" at bounding box center [219, 74] width 135 height 27
paste input "[EMAIL_ADDRESS][DOMAIN_NAME]"
click at [1043, 51] on button "Submit" at bounding box center [1081, 66] width 77 height 31
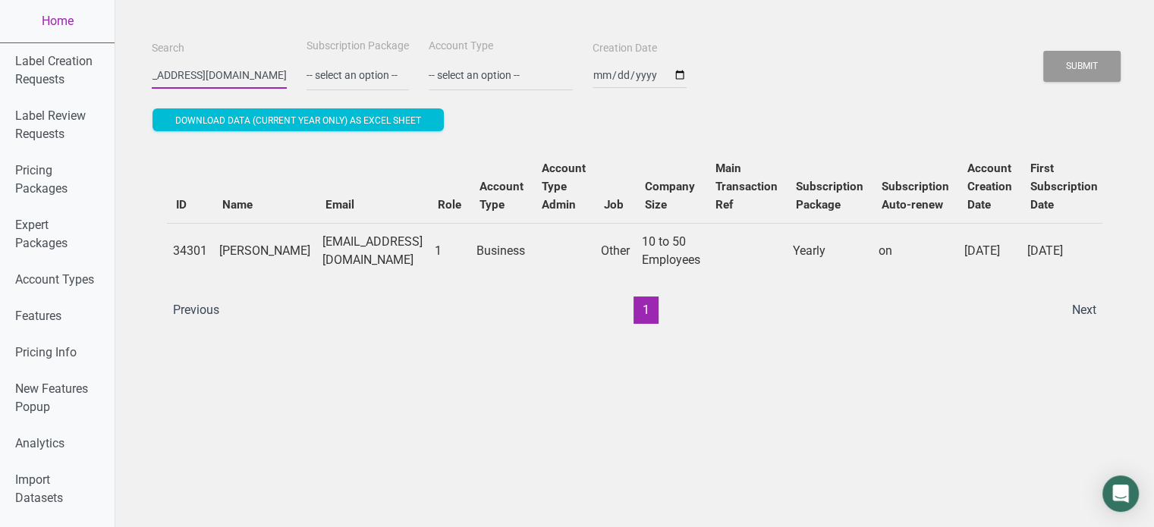
scroll to position [0, 0]
click at [195, 72] on input "[EMAIL_ADDRESS][DOMAIN_NAME]" at bounding box center [219, 74] width 135 height 27
paste input "kayvan@demetres"
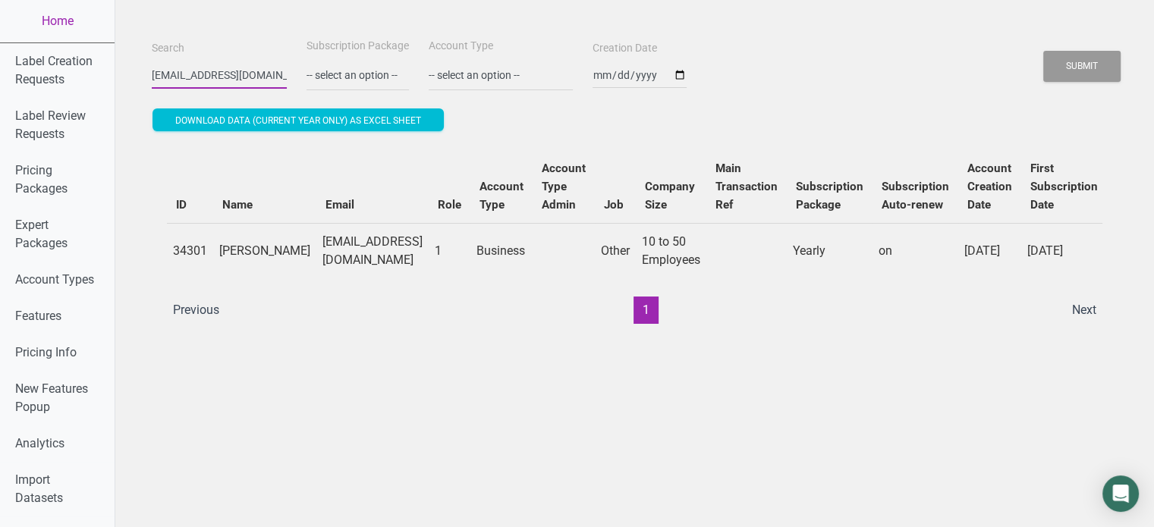
click at [1043, 51] on button "Submit" at bounding box center [1081, 66] width 77 height 31
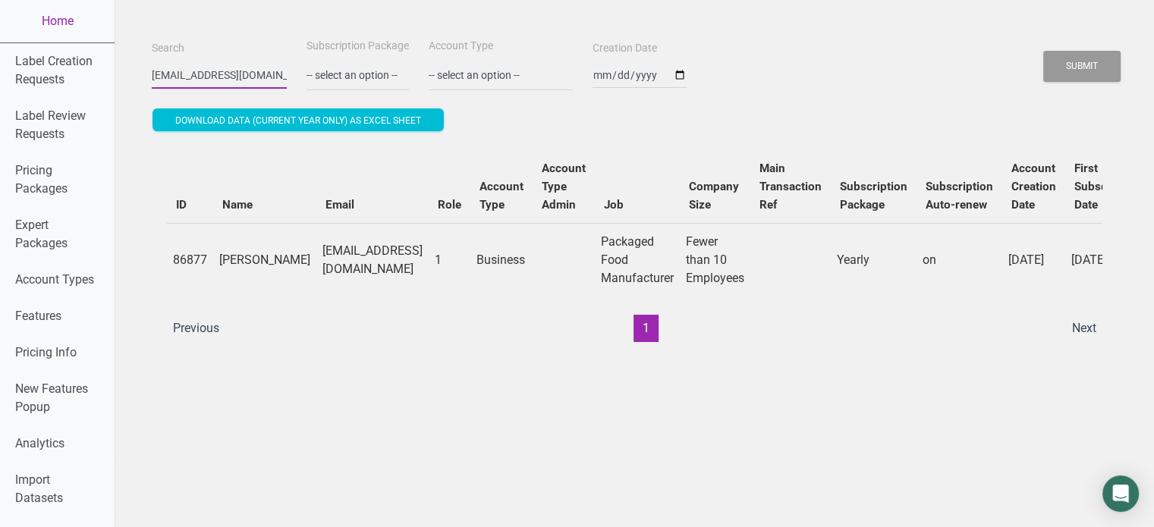
click at [243, 72] on input "[EMAIL_ADDRESS][DOMAIN_NAME]" at bounding box center [219, 74] width 135 height 27
paste input "[EMAIL_ADDRESS]"
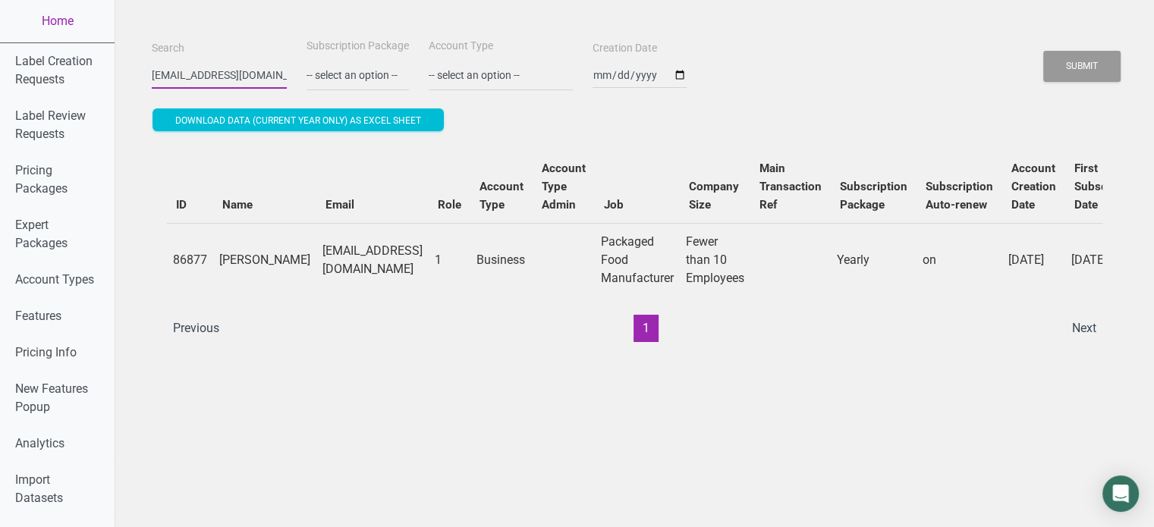
scroll to position [0, 8]
click at [1043, 51] on button "Submit" at bounding box center [1081, 66] width 77 height 31
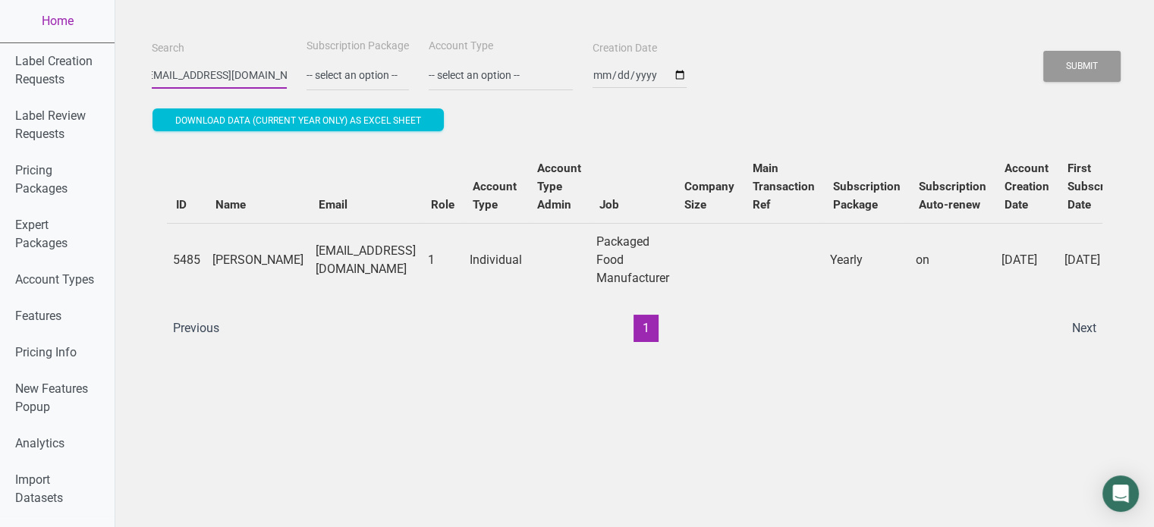
scroll to position [0, 0]
click at [254, 71] on input "[EMAIL_ADDRESS][DOMAIN_NAME]" at bounding box center [219, 74] width 135 height 27
paste input "dwarfnocachett"
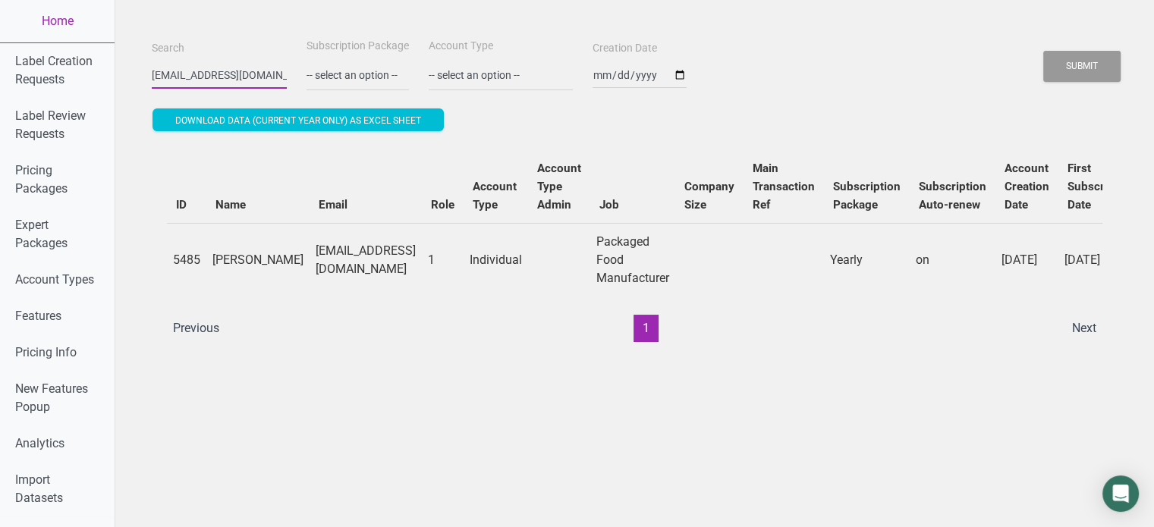
scroll to position [0, 20]
click at [1043, 51] on button "Submit" at bounding box center [1081, 66] width 77 height 31
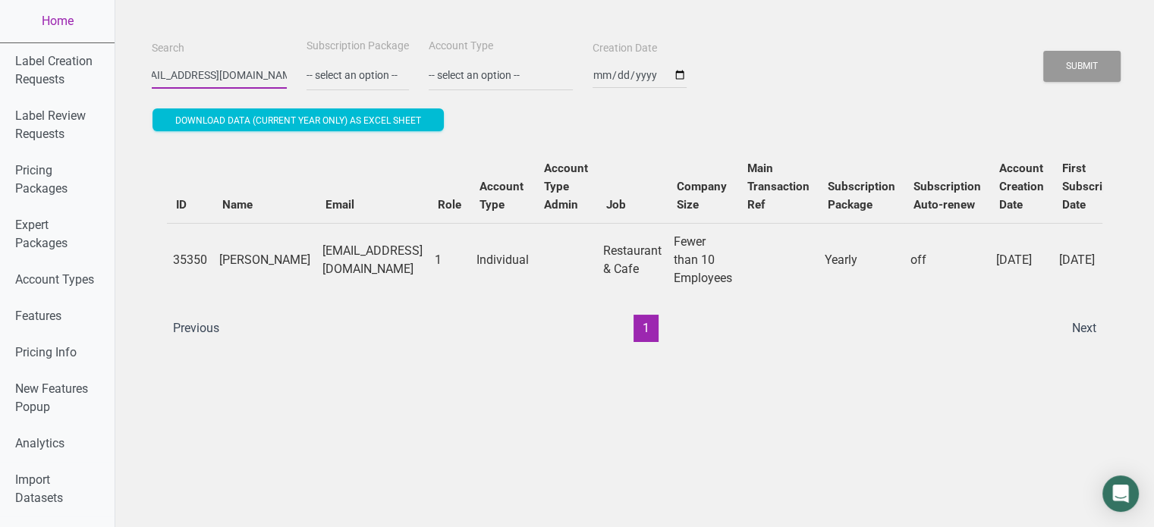
scroll to position [0, 0]
click at [222, 71] on input "[EMAIL_ADDRESS][DOMAIN_NAME]" at bounding box center [219, 74] width 135 height 27
click at [1043, 51] on button "Submit" at bounding box center [1081, 66] width 77 height 31
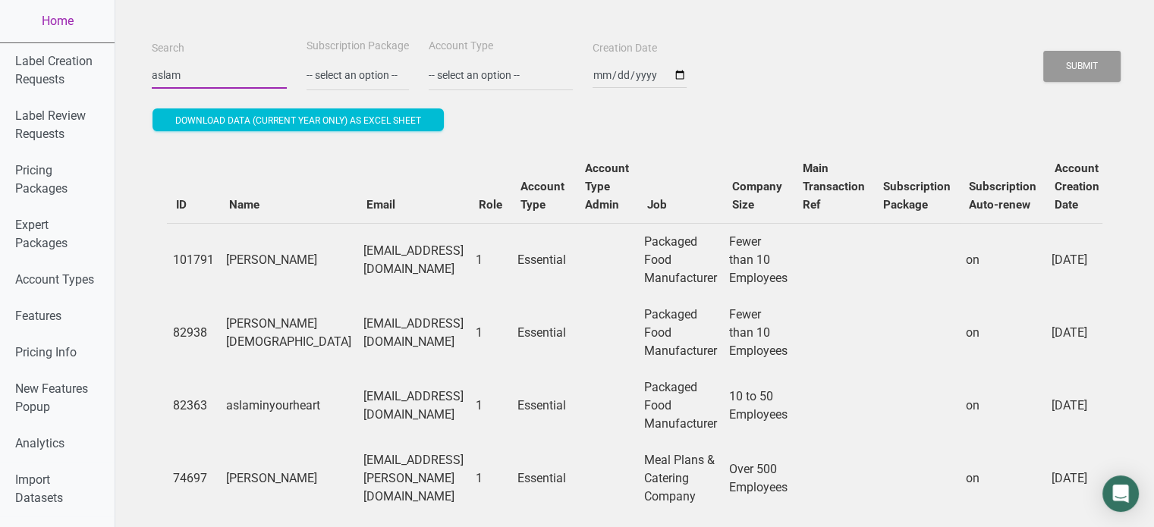
click at [215, 87] on input "aslam" at bounding box center [219, 74] width 135 height 27
paste input "[EMAIL_ADDRESS][PERSON_NAME][DOMAIN_NAME]"
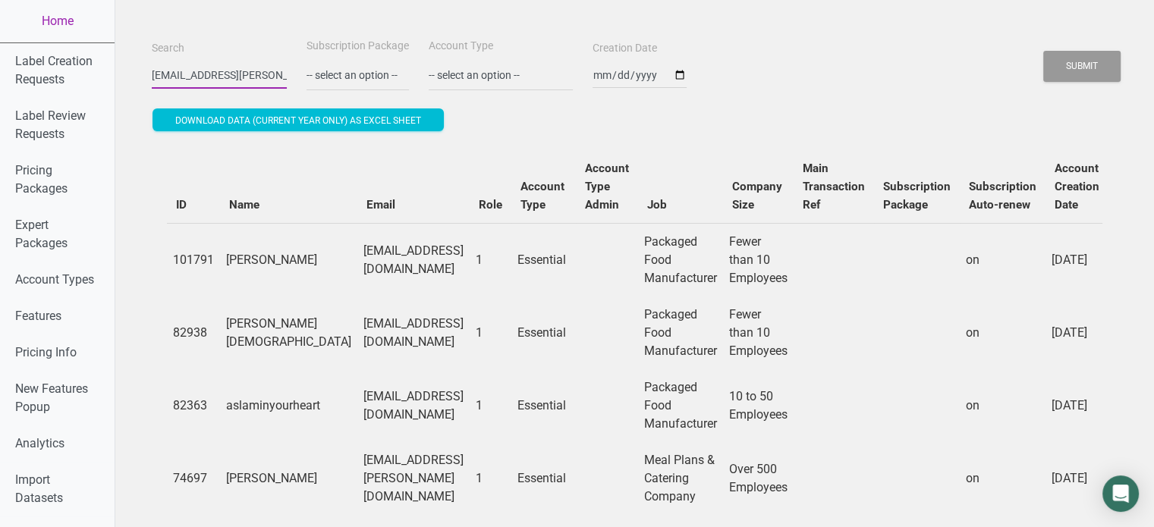
scroll to position [0, 18]
type input "[EMAIL_ADDRESS][PERSON_NAME][DOMAIN_NAME]"
click at [1043, 51] on button "Submit" at bounding box center [1081, 66] width 77 height 31
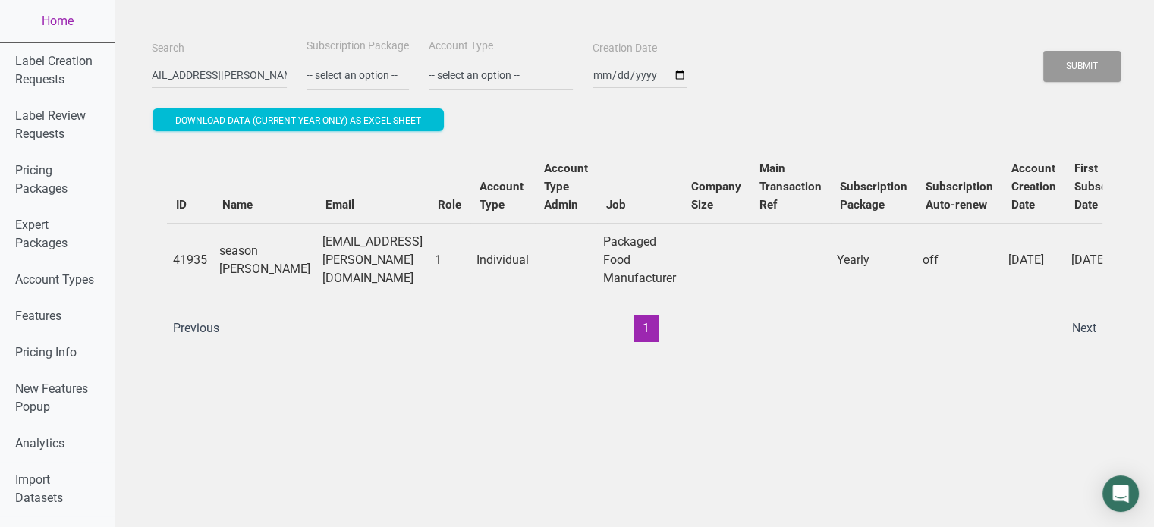
scroll to position [0, 0]
click at [316, 262] on td "[EMAIL_ADDRESS][PERSON_NAME][DOMAIN_NAME]" at bounding box center [372, 260] width 112 height 74
